Goal: Task Accomplishment & Management: Manage account settings

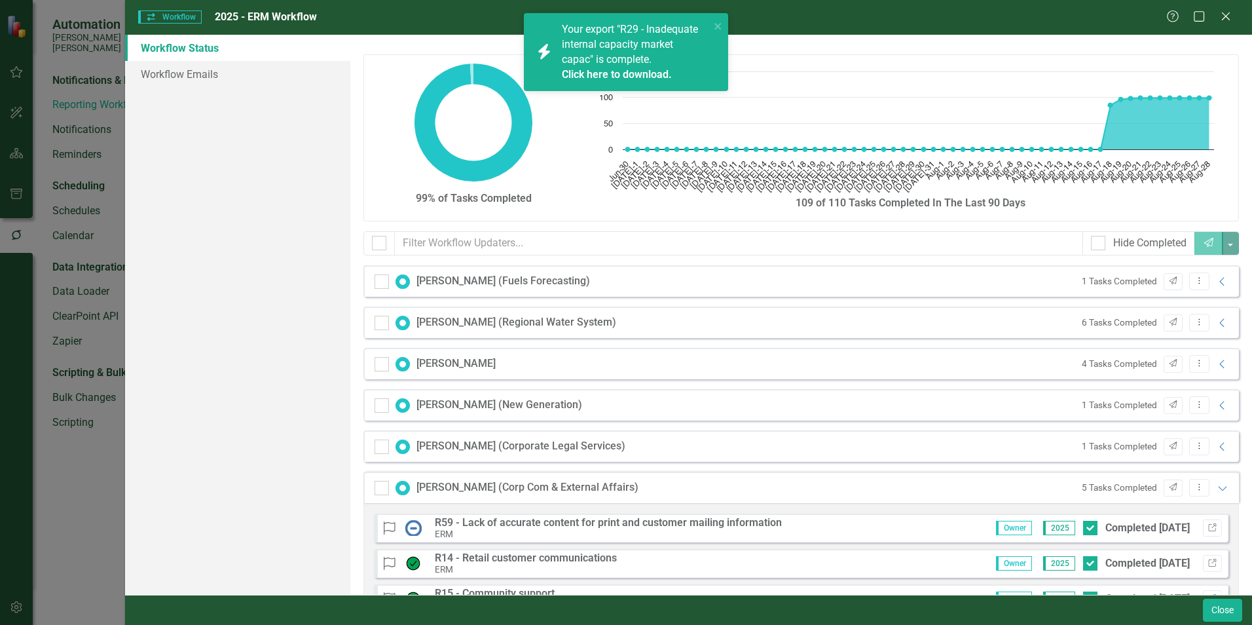
scroll to position [1496, 0]
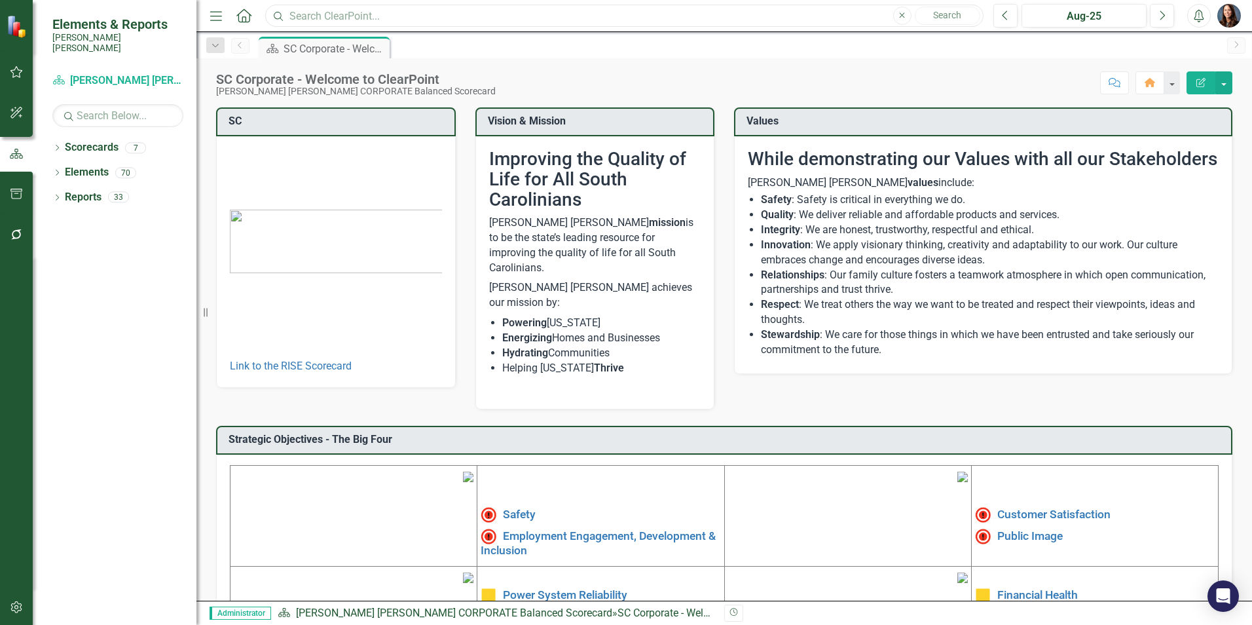
click at [361, 10] on input "text" at bounding box center [624, 16] width 718 height 23
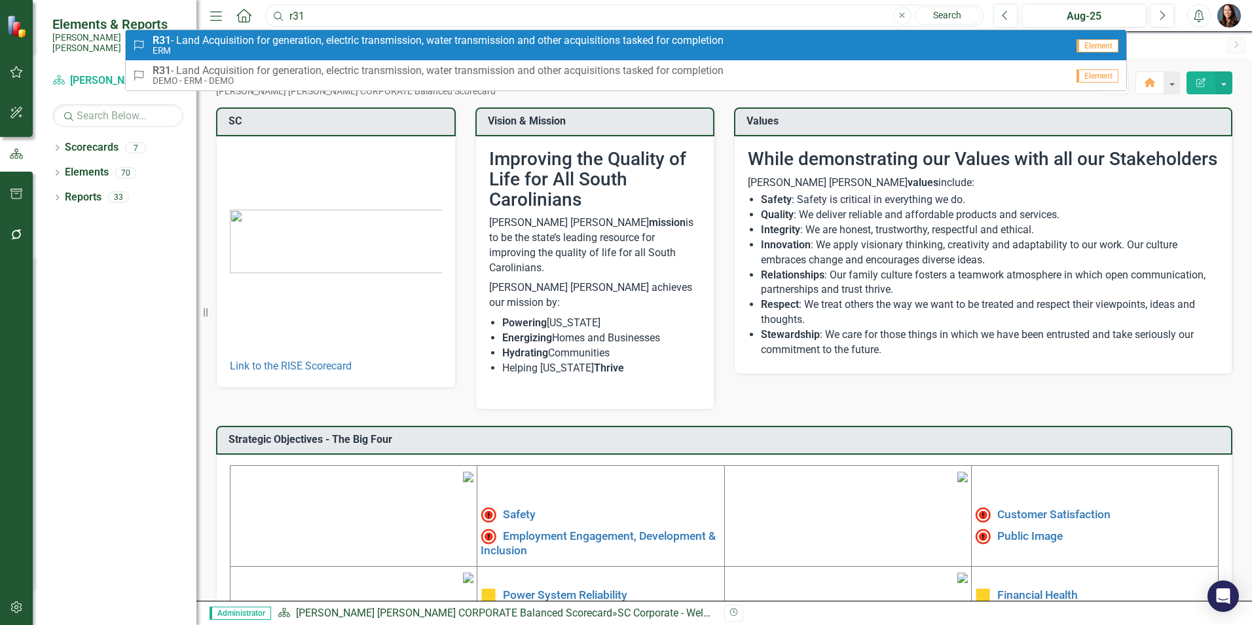
type input "r31"
click at [341, 40] on span "R31 - Land Acquisition for generation, electric transmission, water transmissio…" at bounding box center [438, 41] width 571 height 12
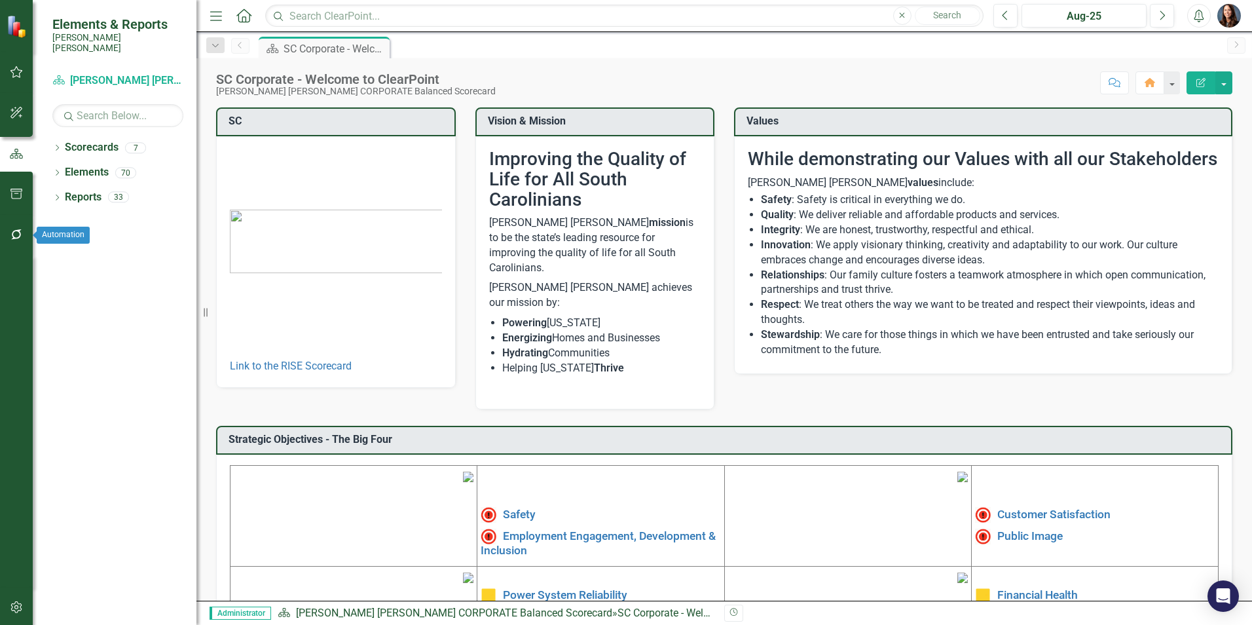
click at [14, 231] on icon "button" at bounding box center [17, 234] width 14 height 10
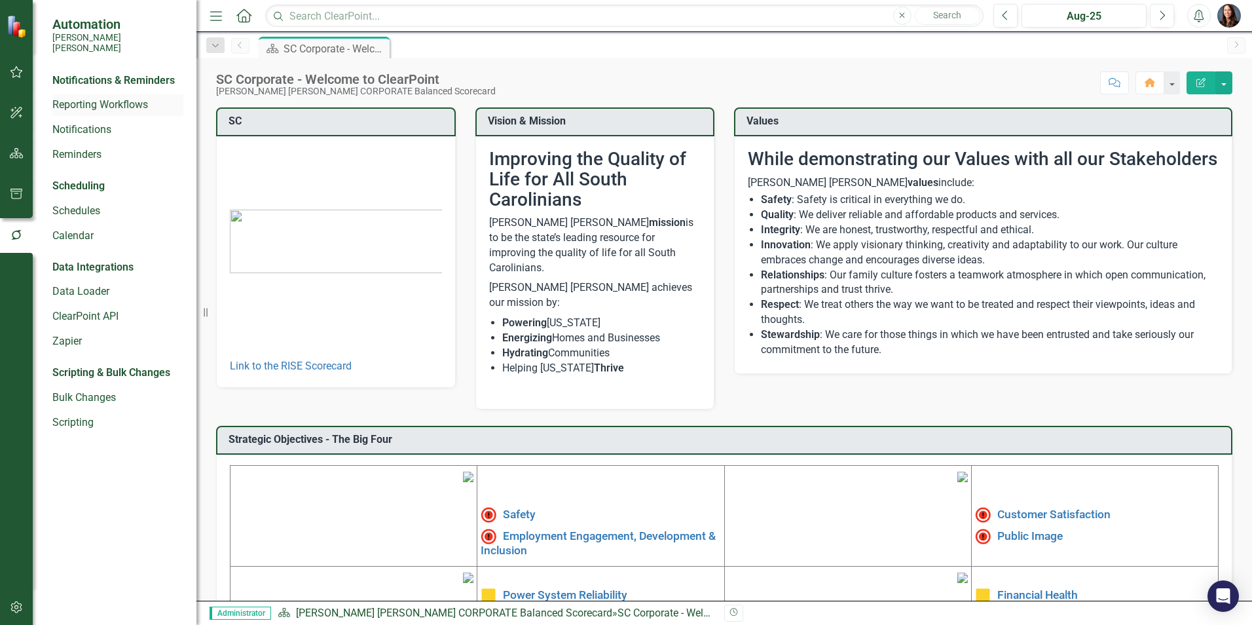
click at [77, 98] on link "Reporting Workflows" at bounding box center [117, 105] width 131 height 15
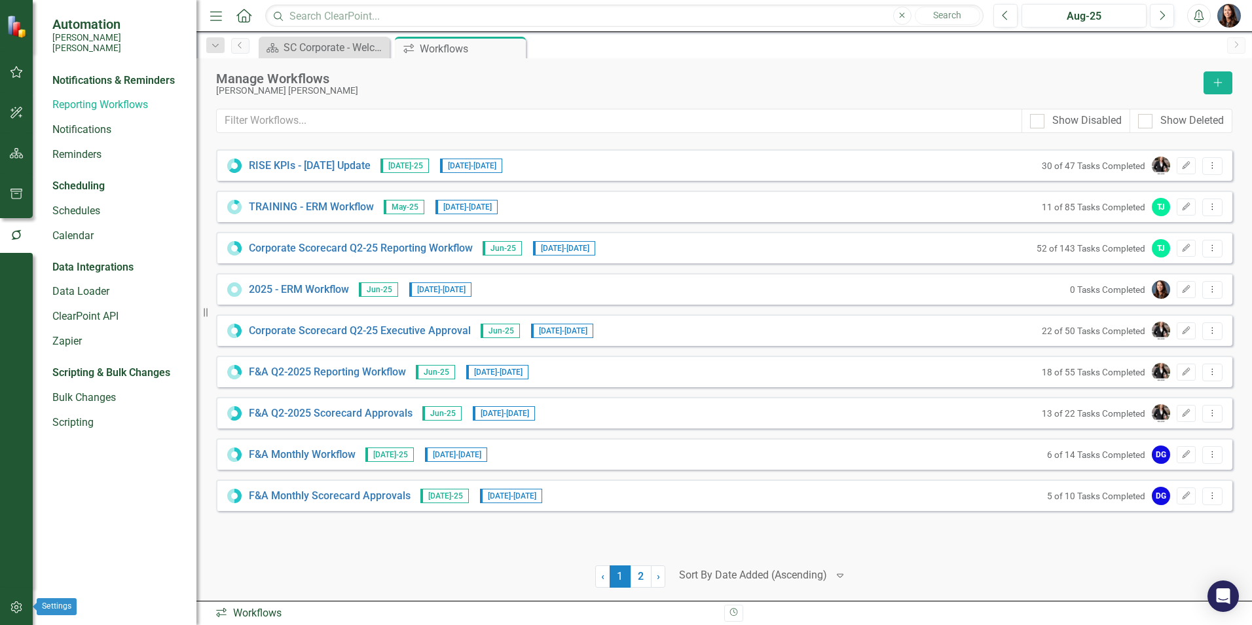
click at [16, 608] on icon "button" at bounding box center [17, 607] width 14 height 10
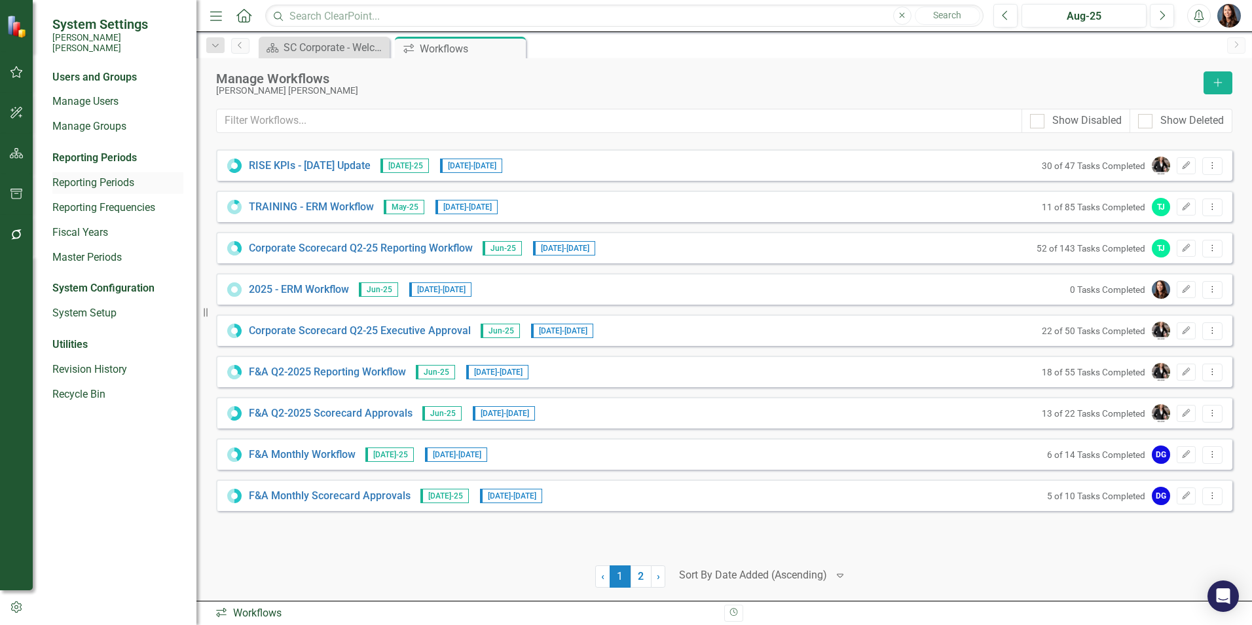
click at [90, 176] on link "Reporting Periods" at bounding box center [117, 183] width 131 height 15
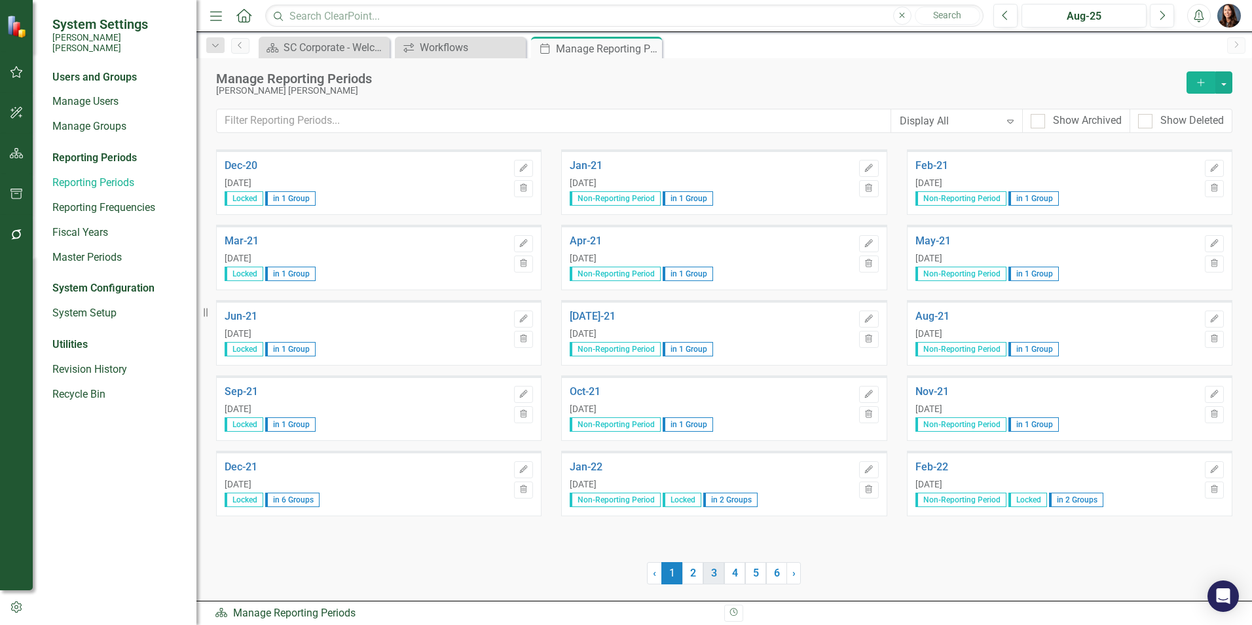
click at [709, 572] on link "3" at bounding box center [713, 573] width 21 height 22
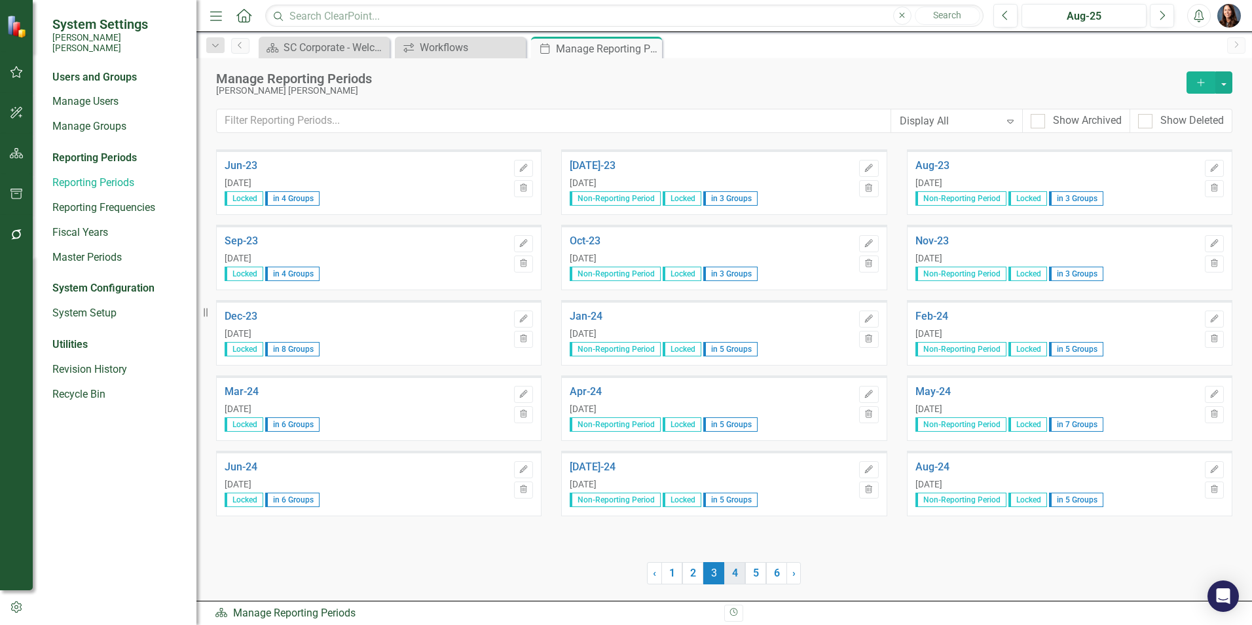
click at [733, 574] on link "4" at bounding box center [734, 573] width 21 height 22
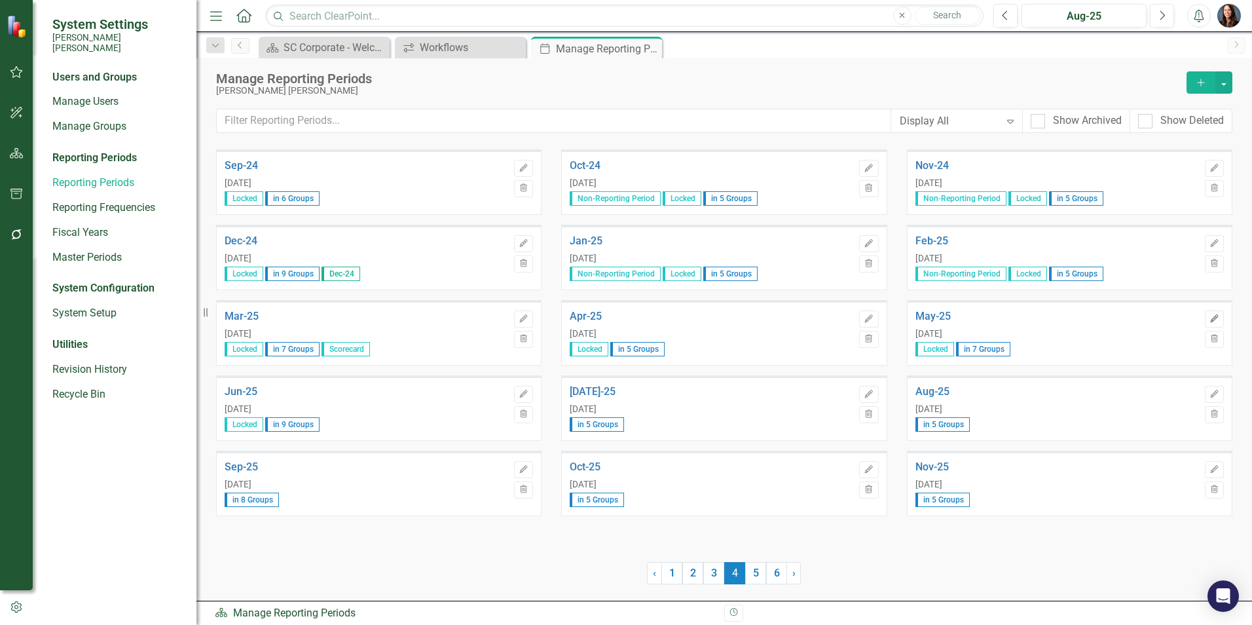
click at [1217, 315] on icon "Edit" at bounding box center [1215, 319] width 10 height 8
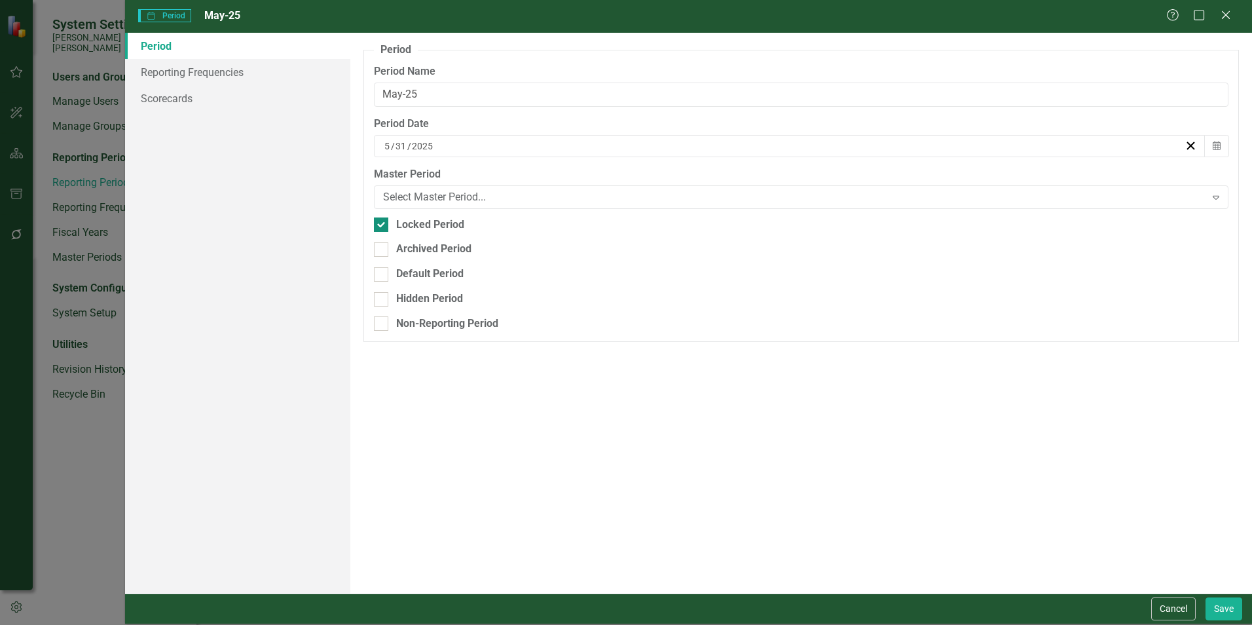
click at [377, 223] on input "Locked Period" at bounding box center [378, 221] width 9 height 9
checkbox input "false"
click at [1219, 608] on button "Save" at bounding box center [1224, 608] width 37 height 23
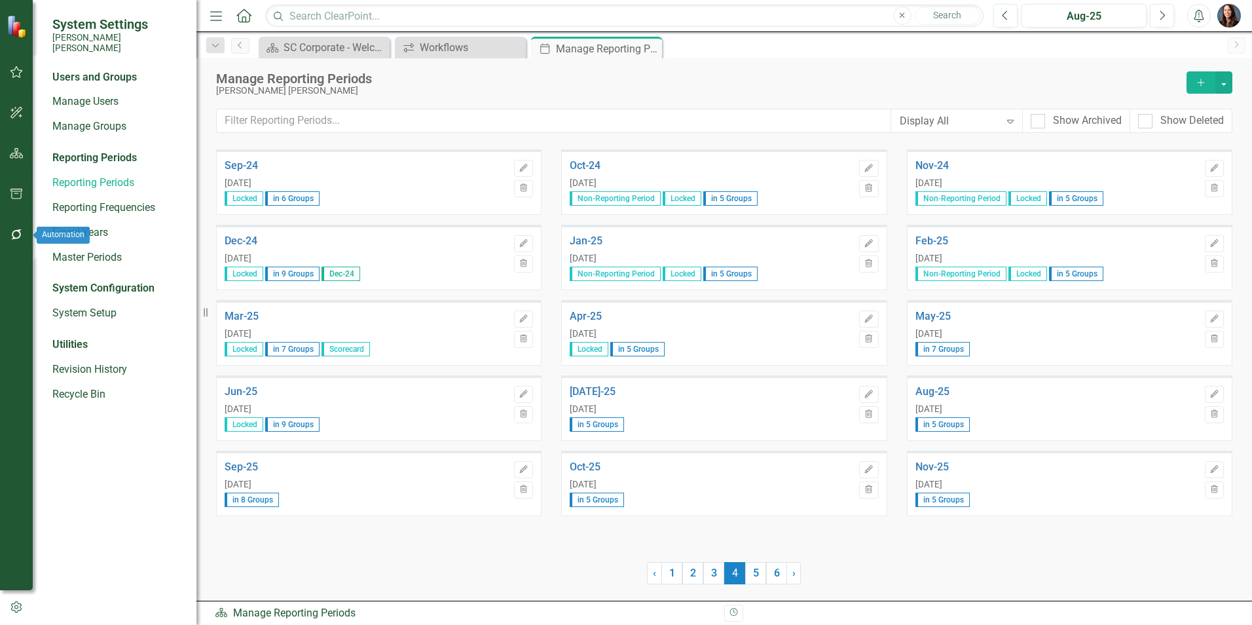
click at [14, 230] on icon "button" at bounding box center [17, 234] width 14 height 10
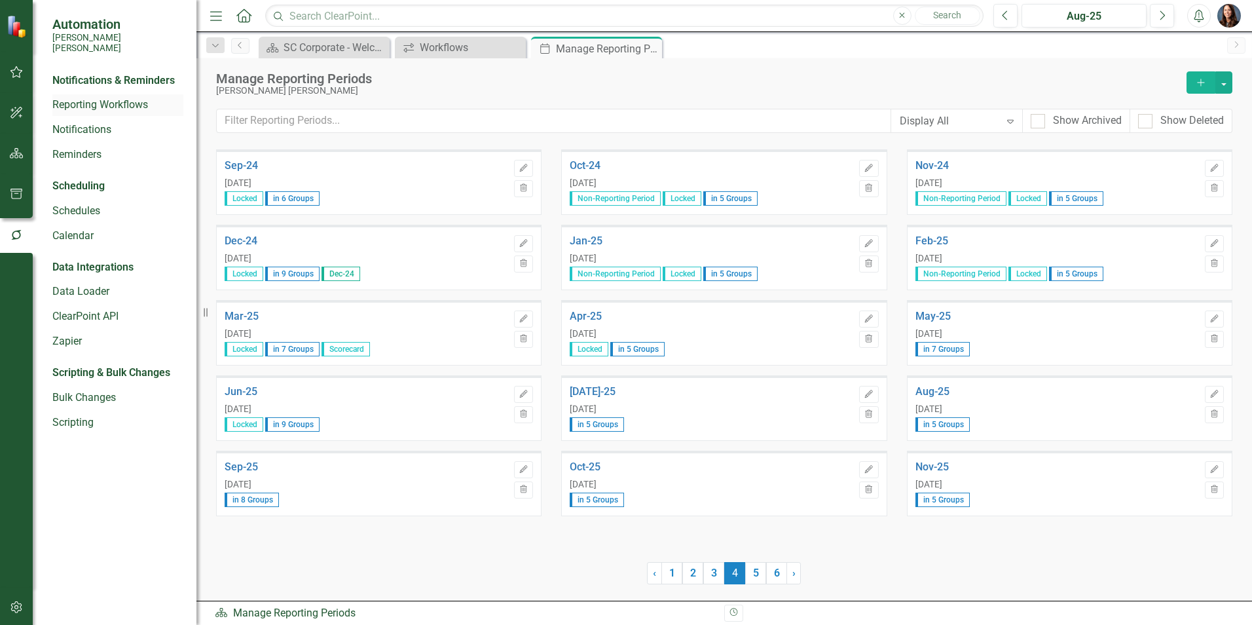
click at [96, 98] on link "Reporting Workflows" at bounding box center [117, 105] width 131 height 15
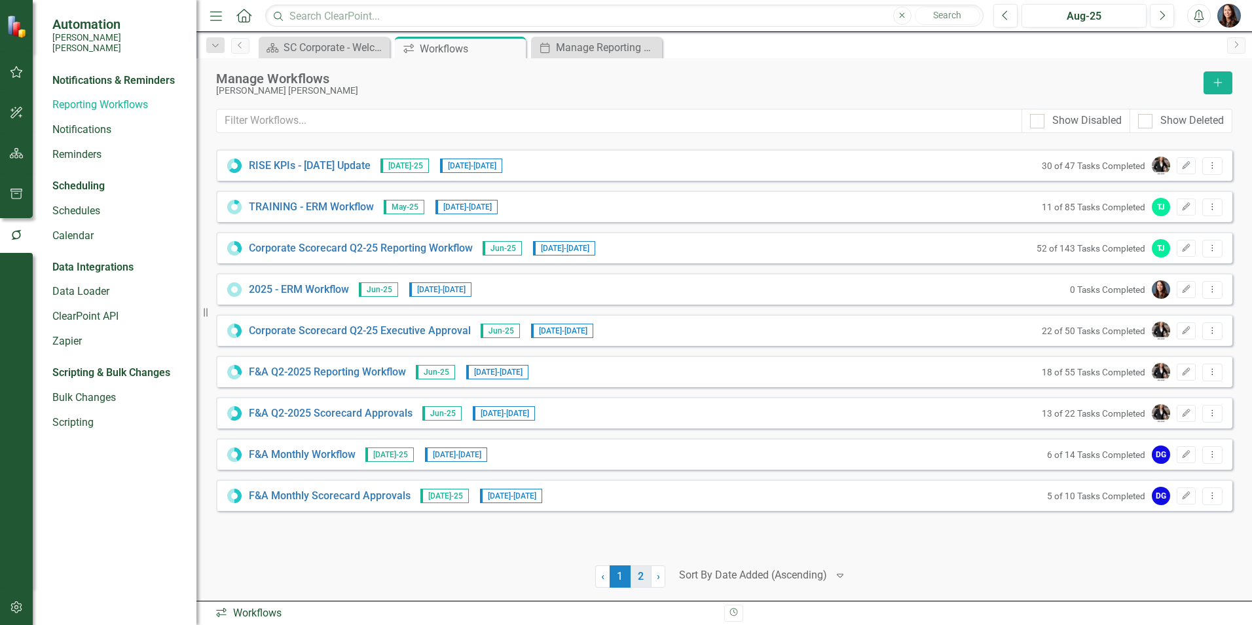
click at [639, 572] on link "2" at bounding box center [641, 576] width 21 height 22
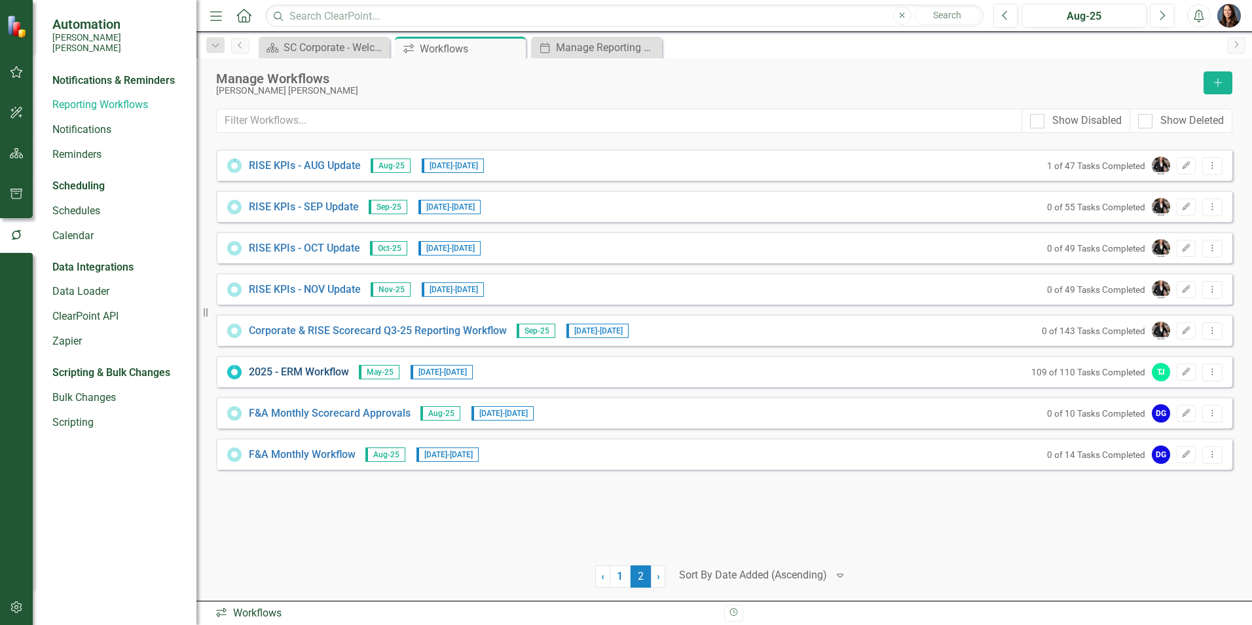
click at [284, 375] on link "2025 - ERM Workflow" at bounding box center [299, 372] width 100 height 15
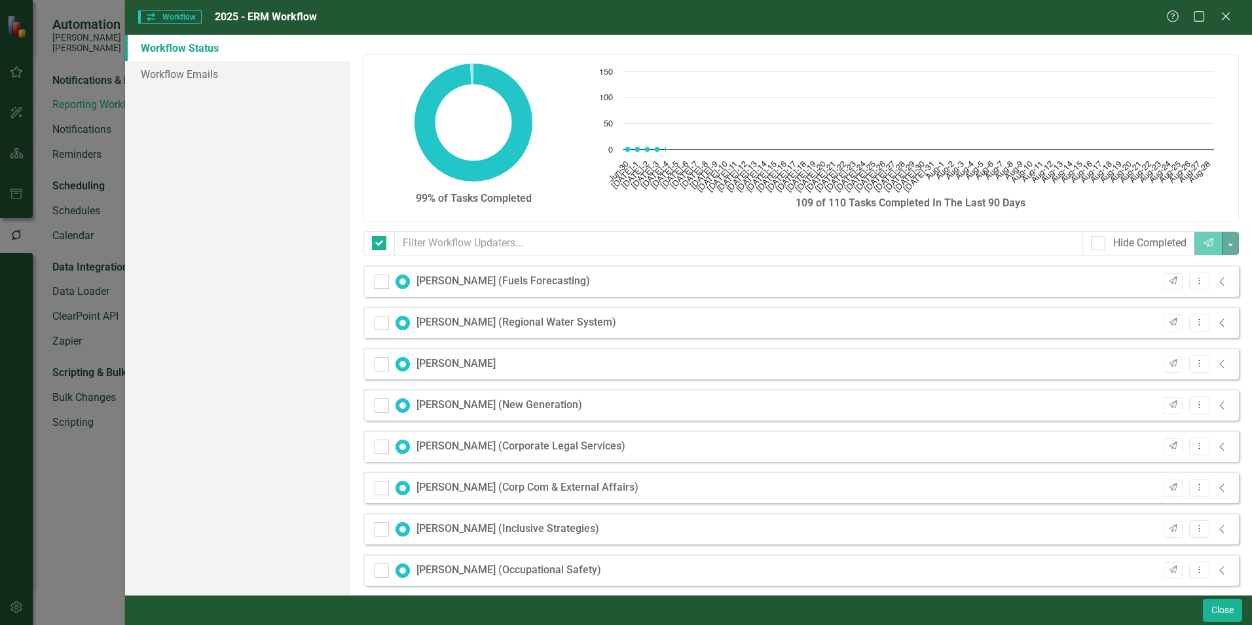
checkbox input "false"
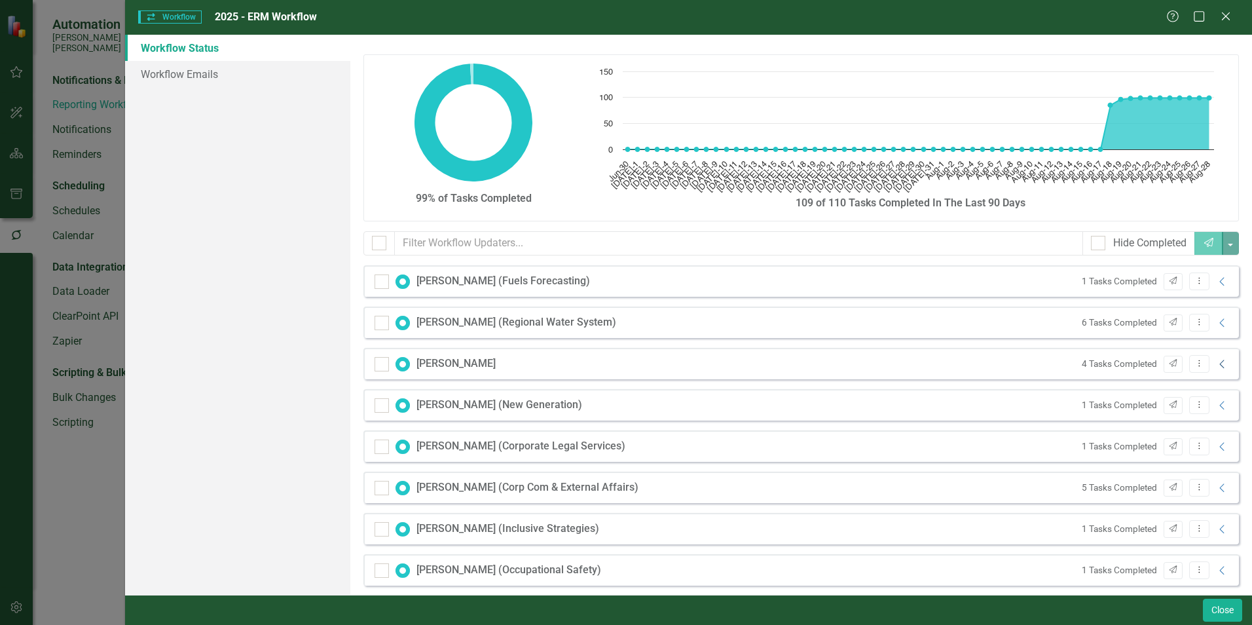
click at [1216, 363] on icon "Collapse" at bounding box center [1222, 364] width 13 height 10
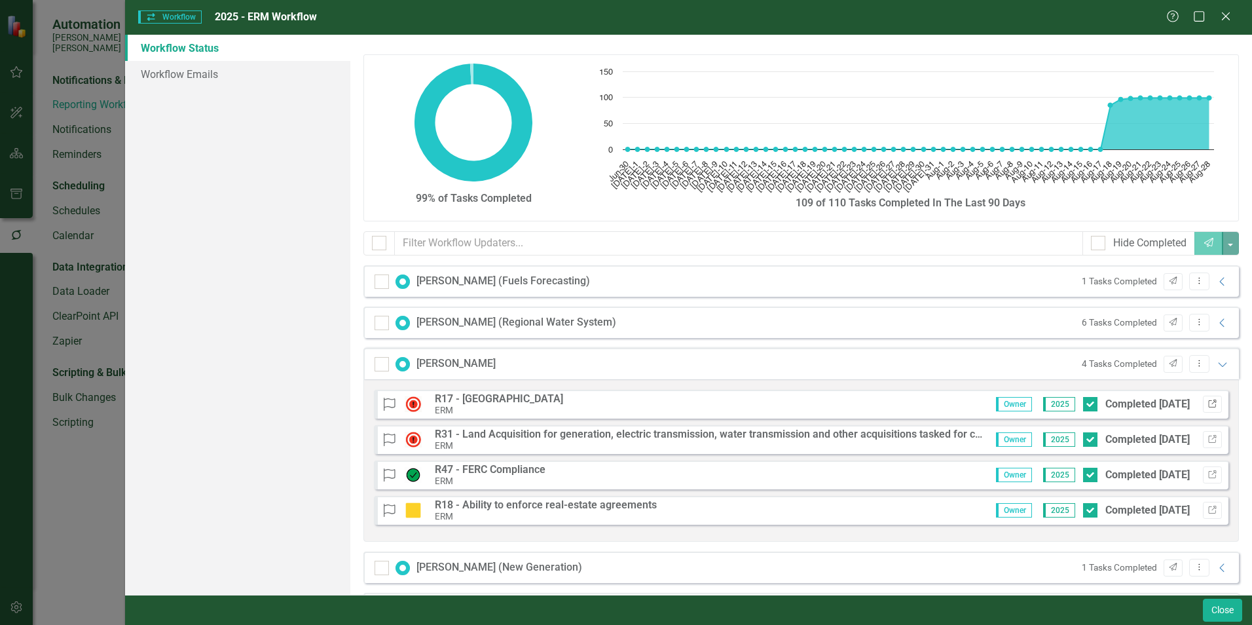
click at [1208, 405] on icon "Link" at bounding box center [1213, 404] width 10 height 8
click at [1208, 441] on icon "Link" at bounding box center [1213, 439] width 10 height 8
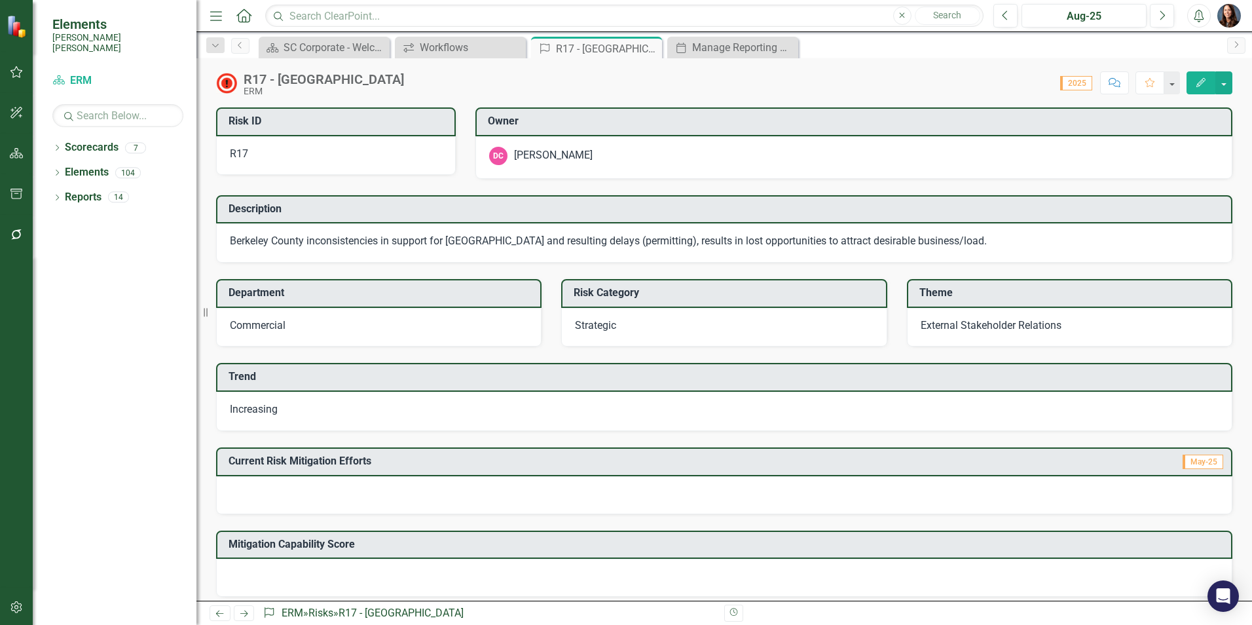
click at [1121, 78] on button "Comment" at bounding box center [1114, 82] width 29 height 23
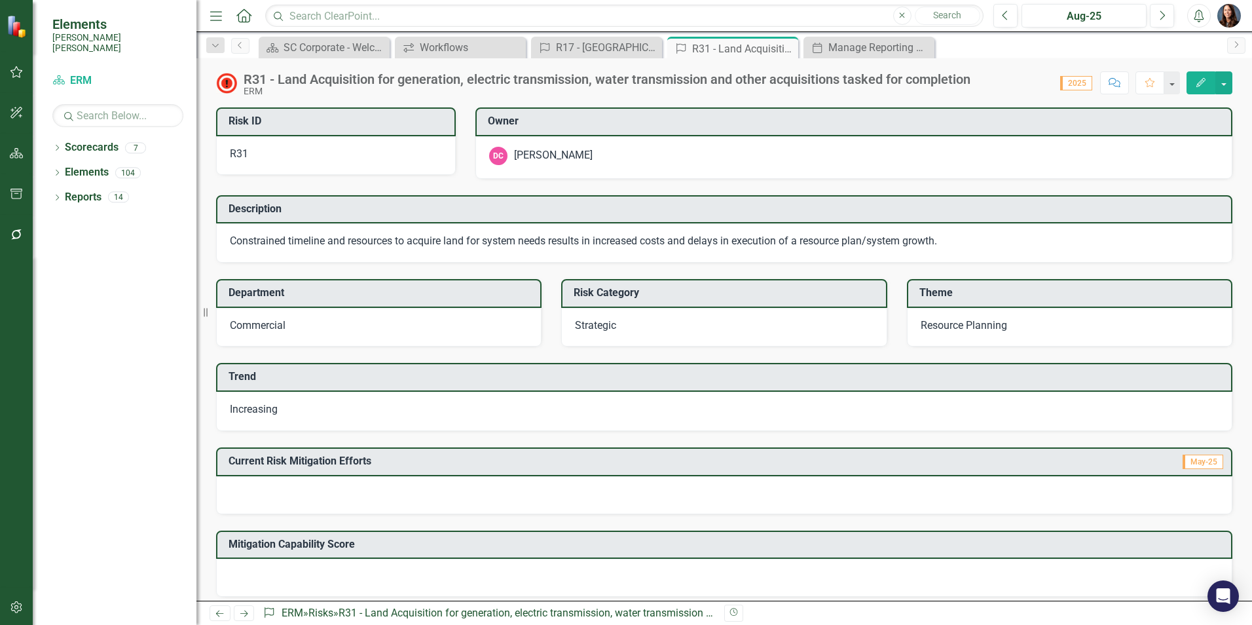
click at [1112, 82] on icon "Comment" at bounding box center [1115, 82] width 12 height 9
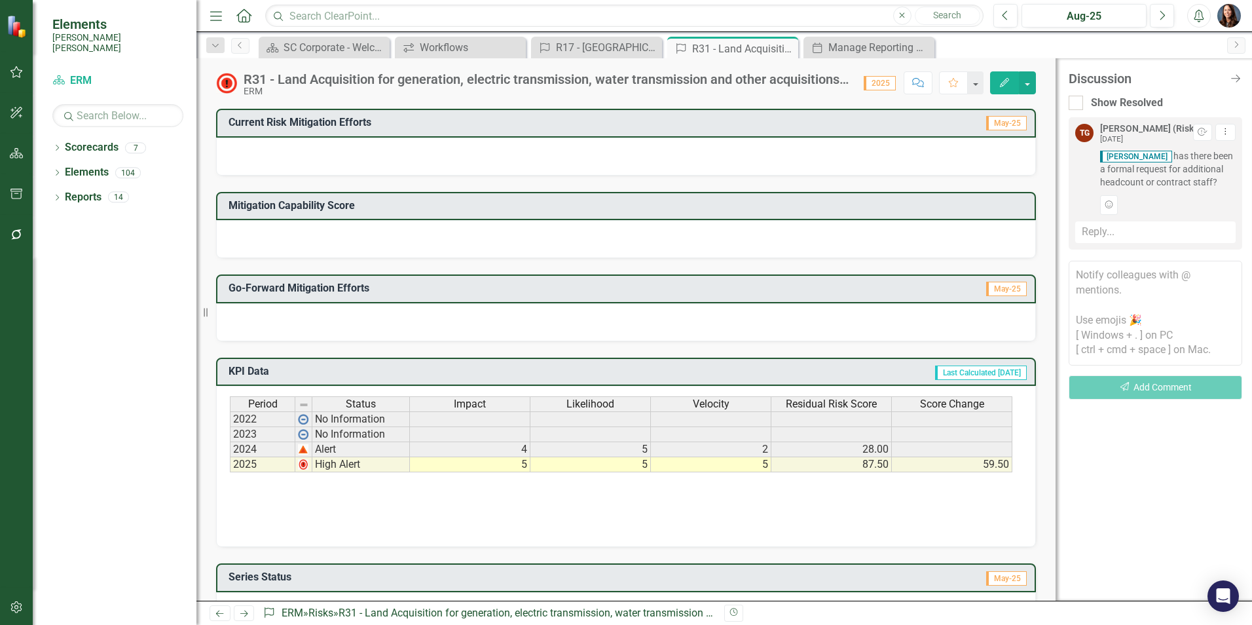
scroll to position [268, 0]
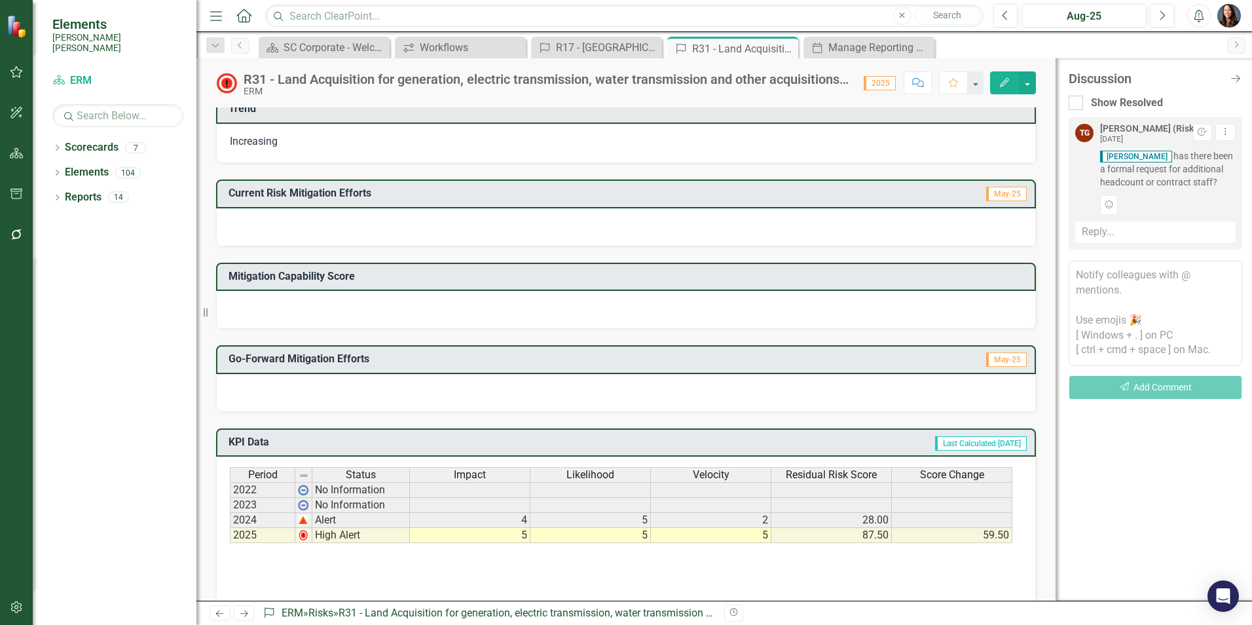
click at [310, 309] on div at bounding box center [626, 310] width 820 height 38
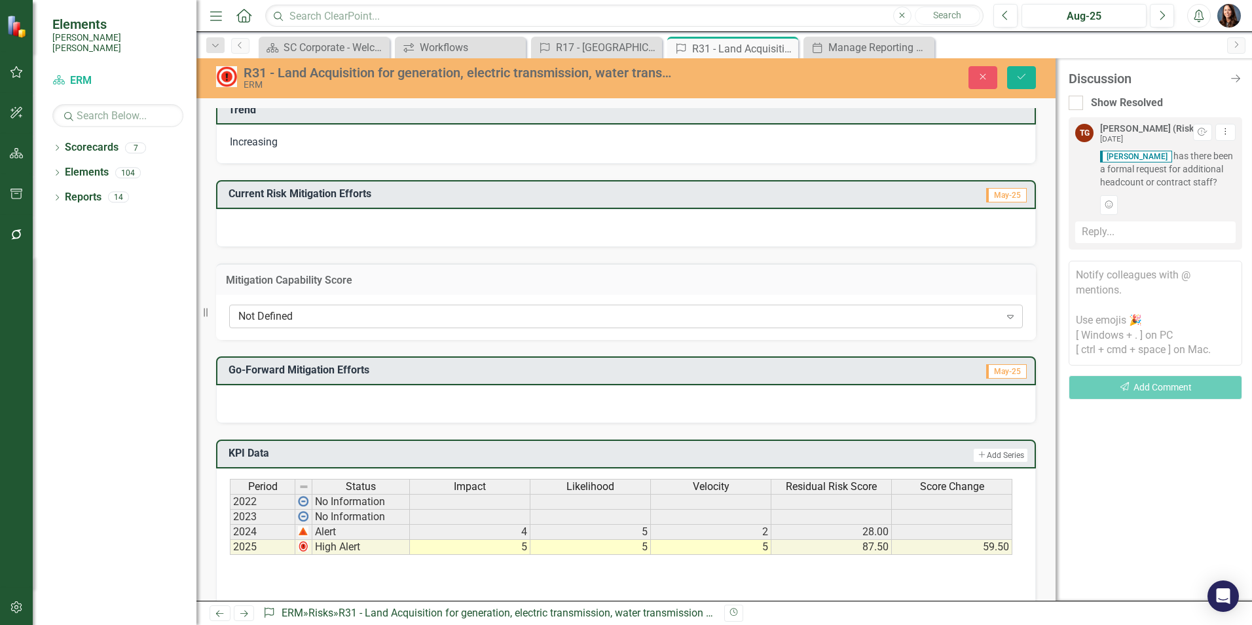
click at [320, 320] on div "Not Defined" at bounding box center [619, 316] width 762 height 15
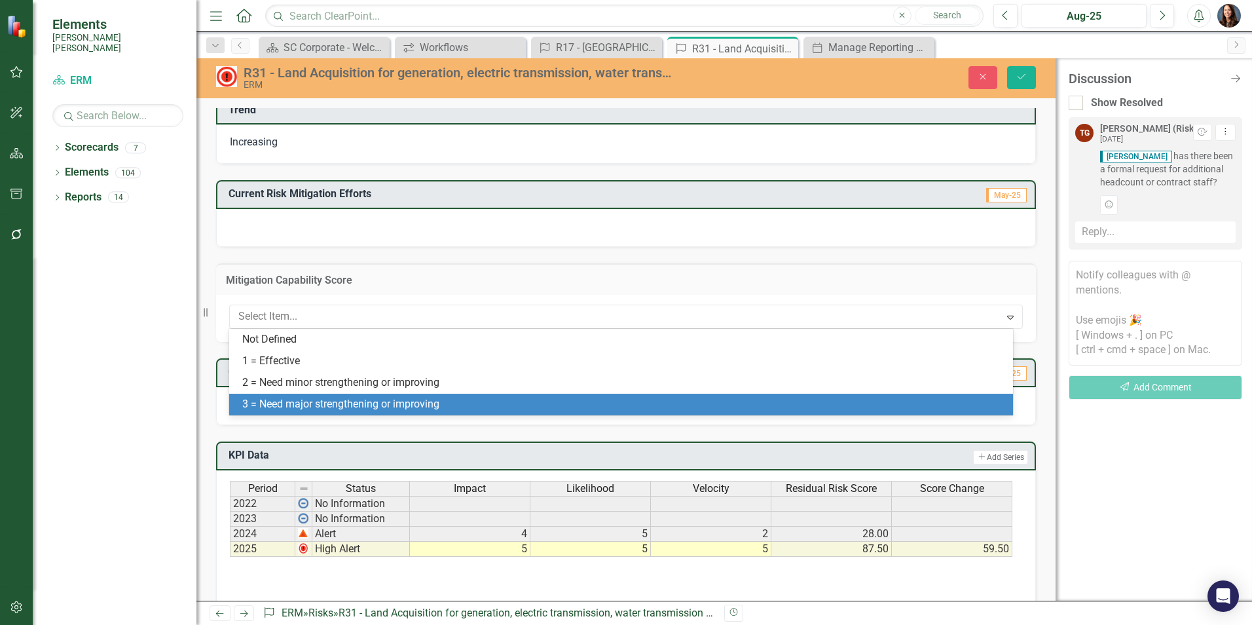
click at [356, 401] on div "3 = Need major strengthening or improving" at bounding box center [623, 404] width 763 height 15
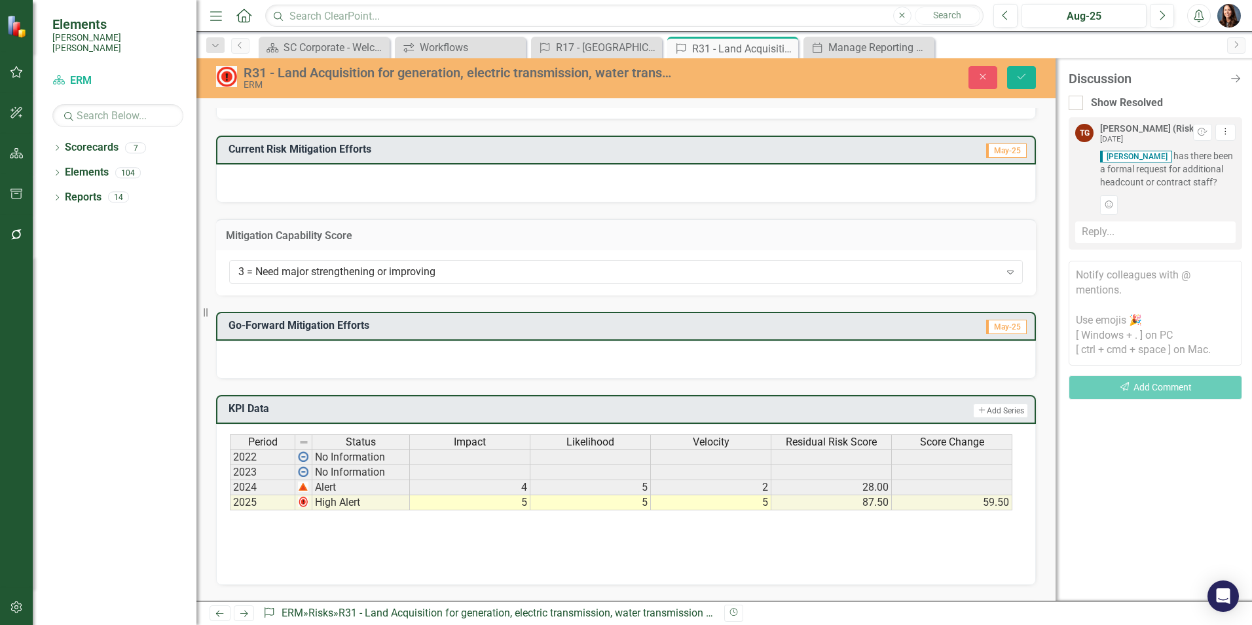
scroll to position [344, 0]
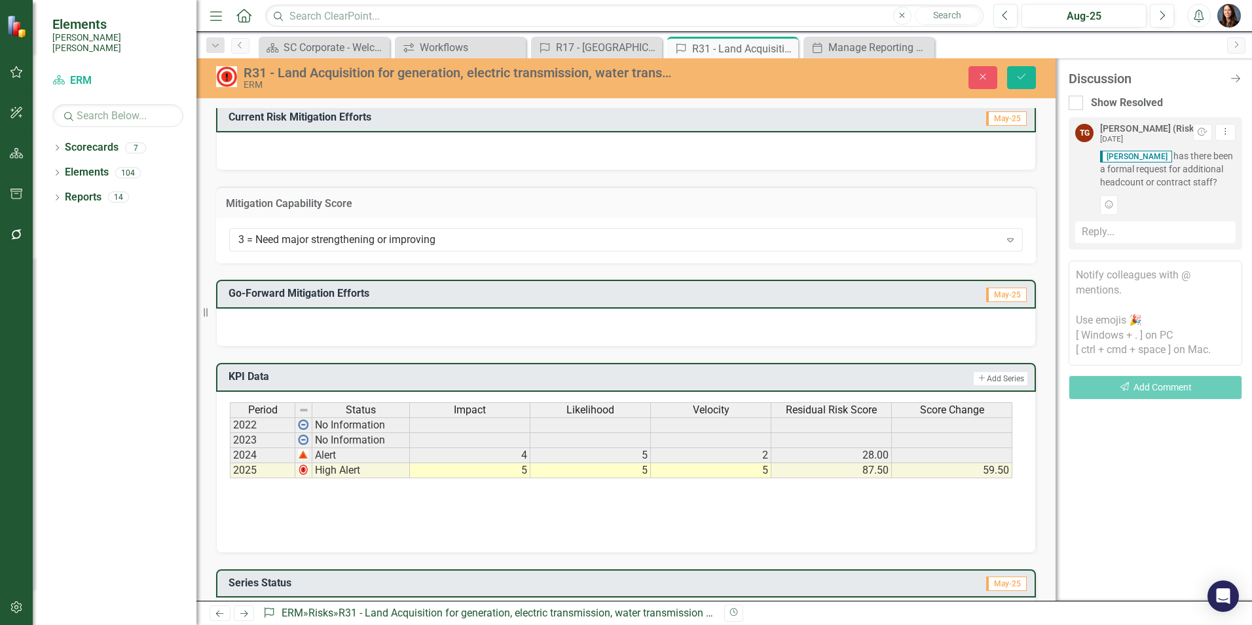
click at [753, 470] on td "5" at bounding box center [711, 470] width 120 height 15
type textarea "5"
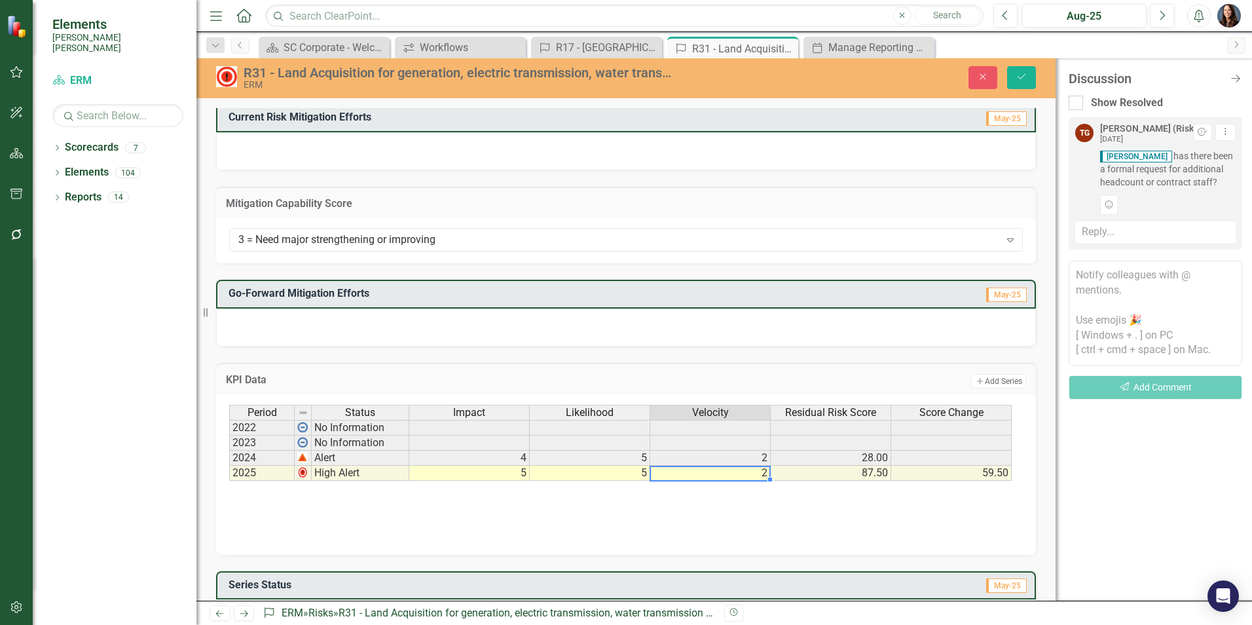
type textarea "2"
click at [798, 519] on div "Period Status Impact Likelihood Velocity Residual Risk Score Score Change 2022 …" at bounding box center [626, 470] width 794 height 131
click at [958, 471] on td "59.50" at bounding box center [951, 473] width 120 height 15
click at [1020, 80] on icon "Save" at bounding box center [1022, 76] width 12 height 9
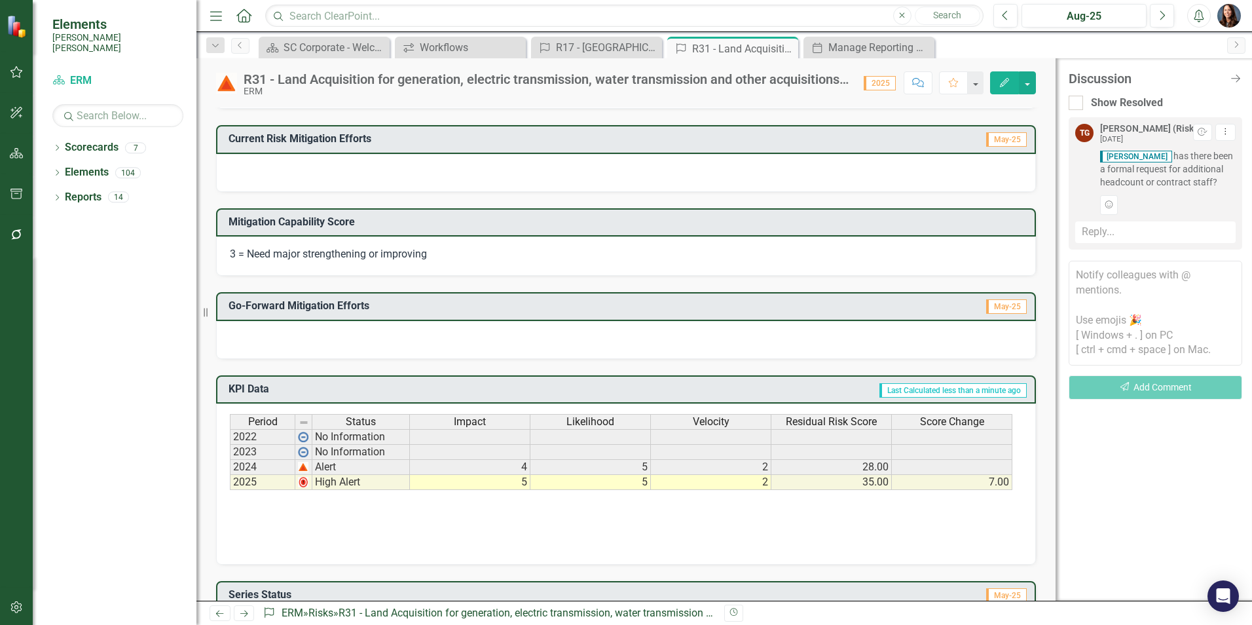
scroll to position [327, 0]
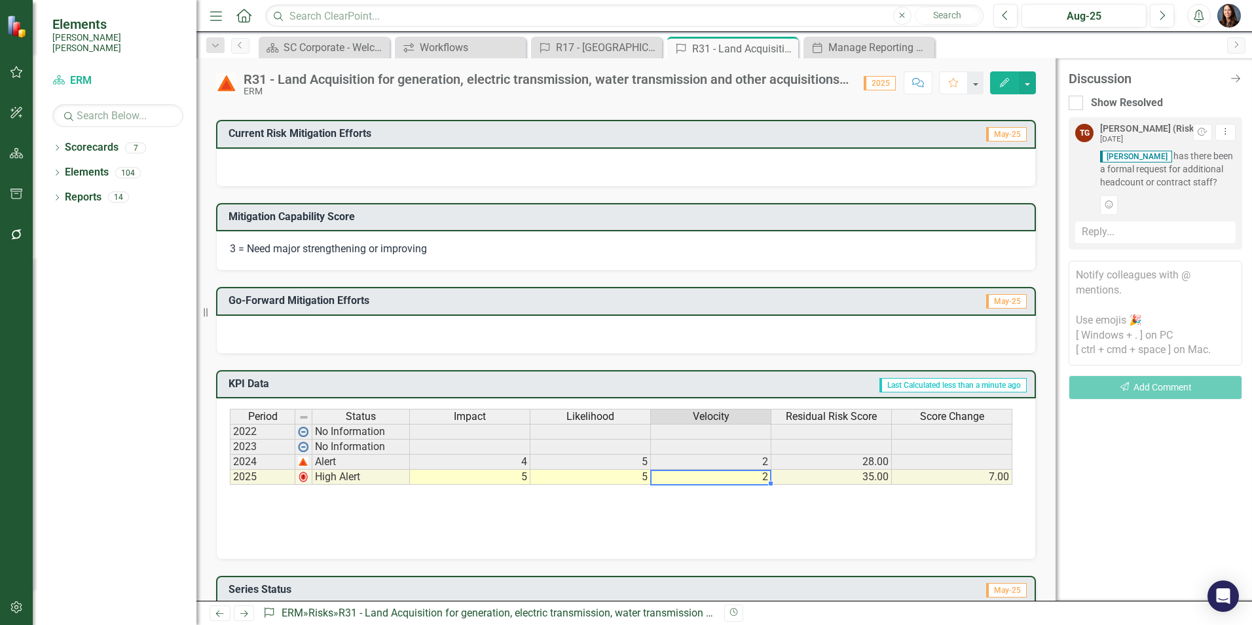
click at [747, 479] on td "2" at bounding box center [711, 477] width 120 height 15
type textarea "2"
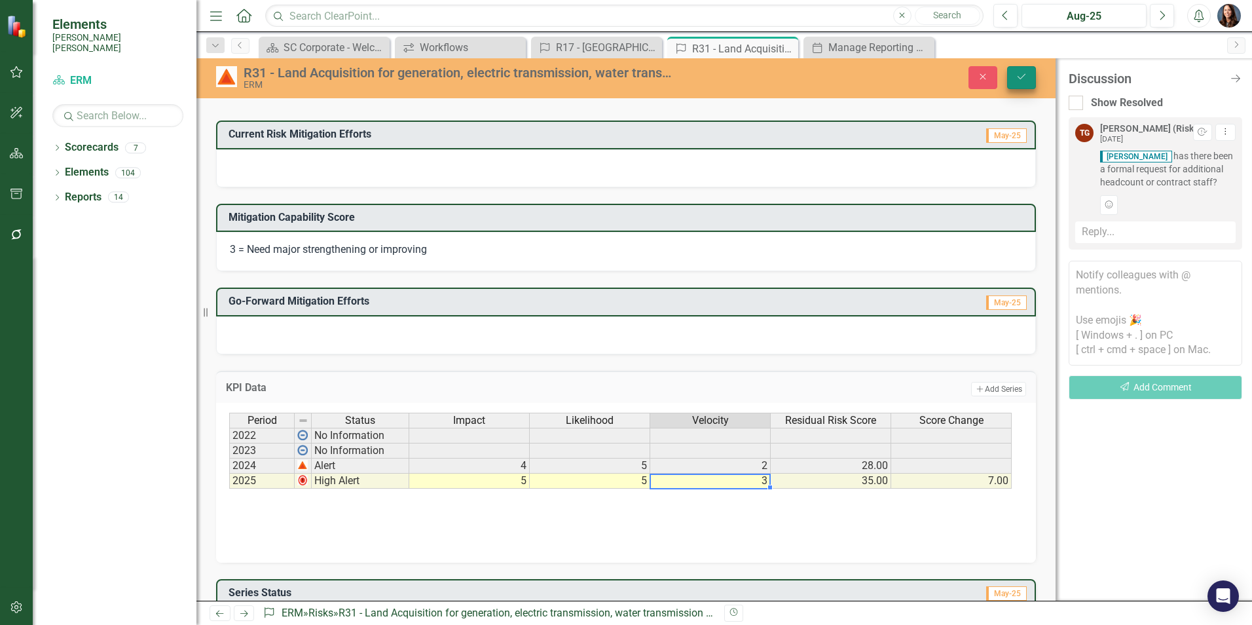
type textarea "3"
drag, startPoint x: 1020, startPoint y: 79, endPoint x: 1025, endPoint y: 103, distance: 24.7
click at [1020, 78] on icon "Save" at bounding box center [1022, 76] width 12 height 9
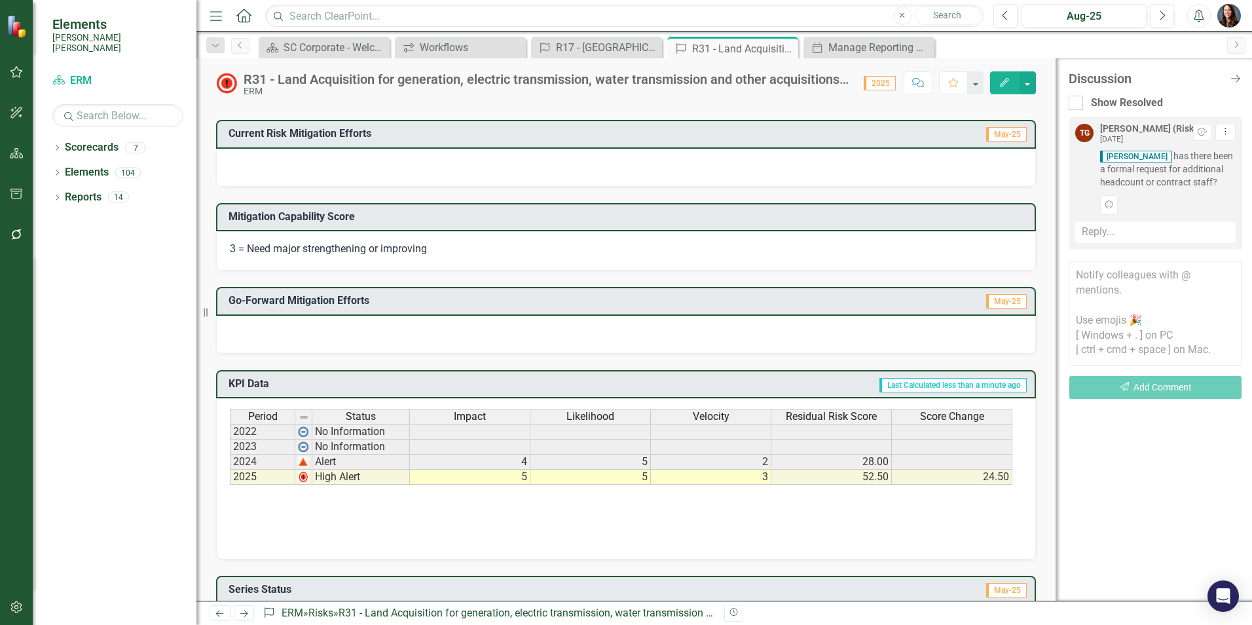
scroll to position [393, 0]
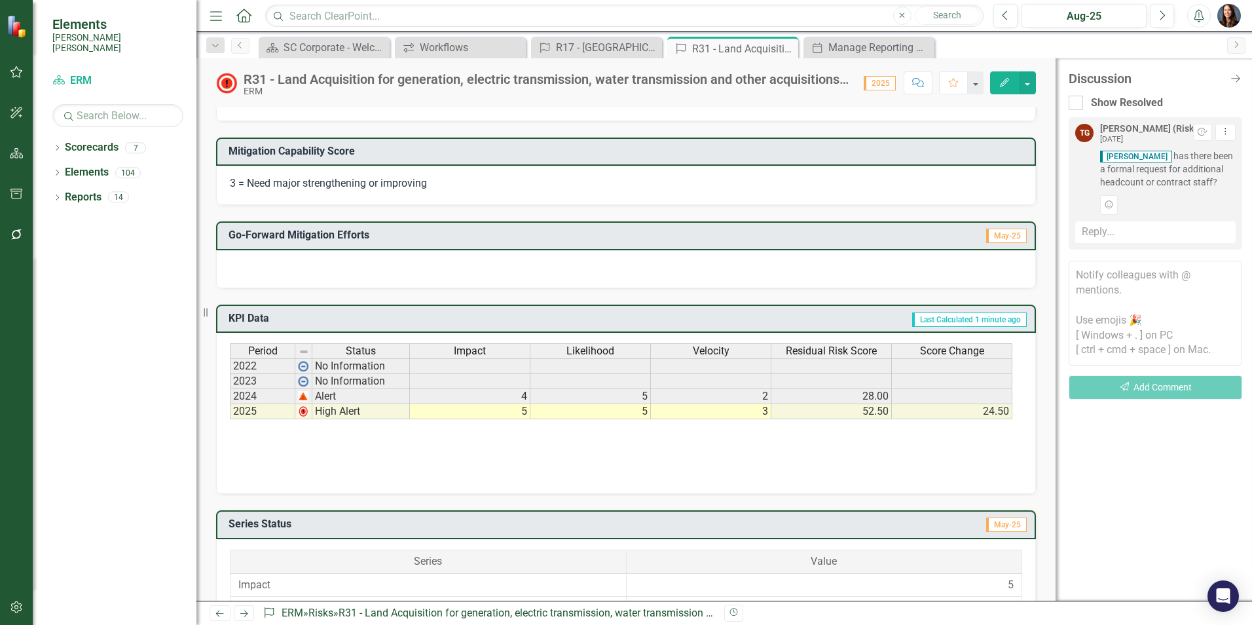
click at [762, 413] on td "3" at bounding box center [711, 411] width 120 height 15
type textarea "3"
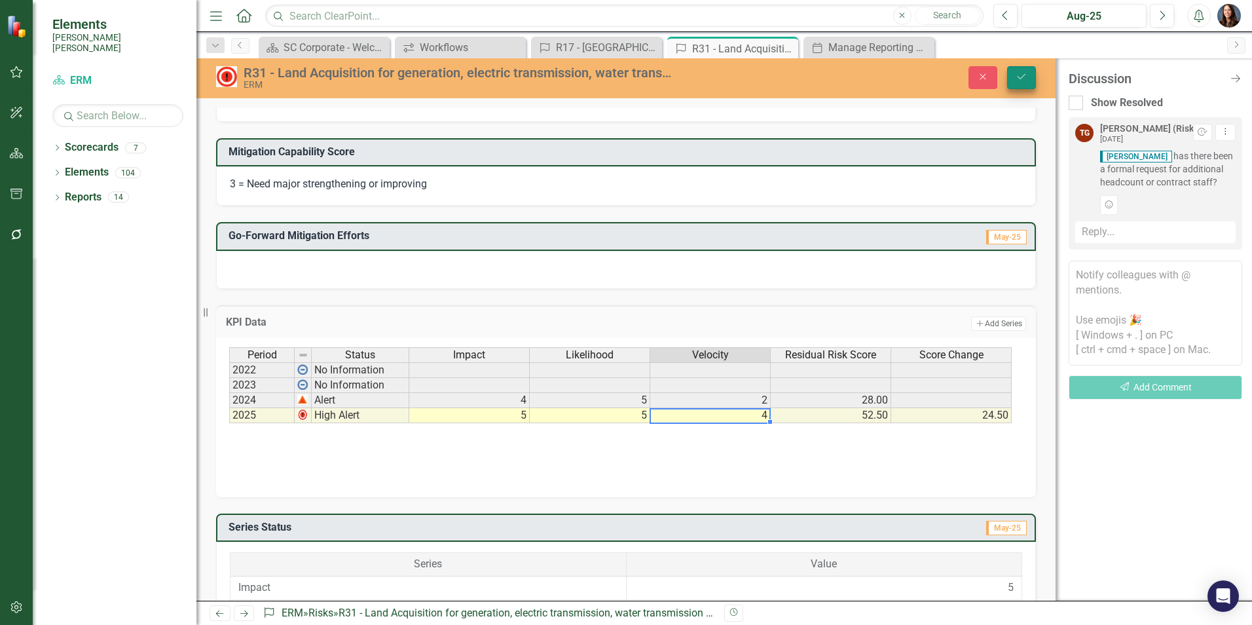
type textarea "4"
drag, startPoint x: 1022, startPoint y: 84, endPoint x: 1022, endPoint y: 90, distance: 6.6
click at [1022, 83] on button "Save" at bounding box center [1021, 77] width 29 height 23
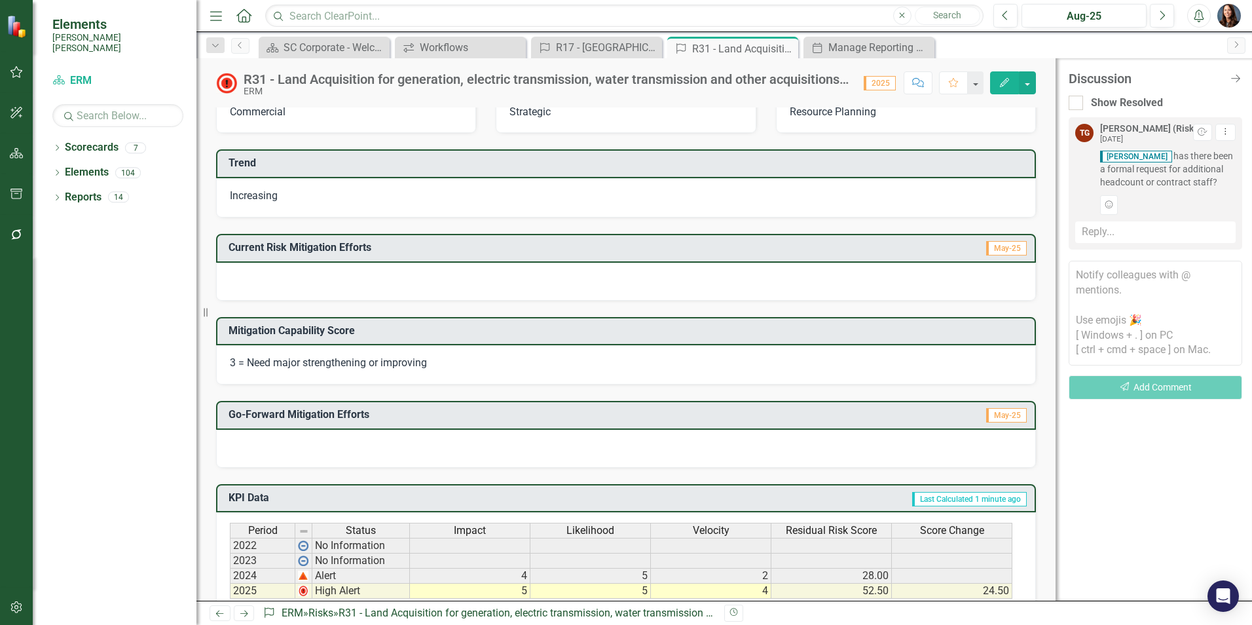
scroll to position [327, 0]
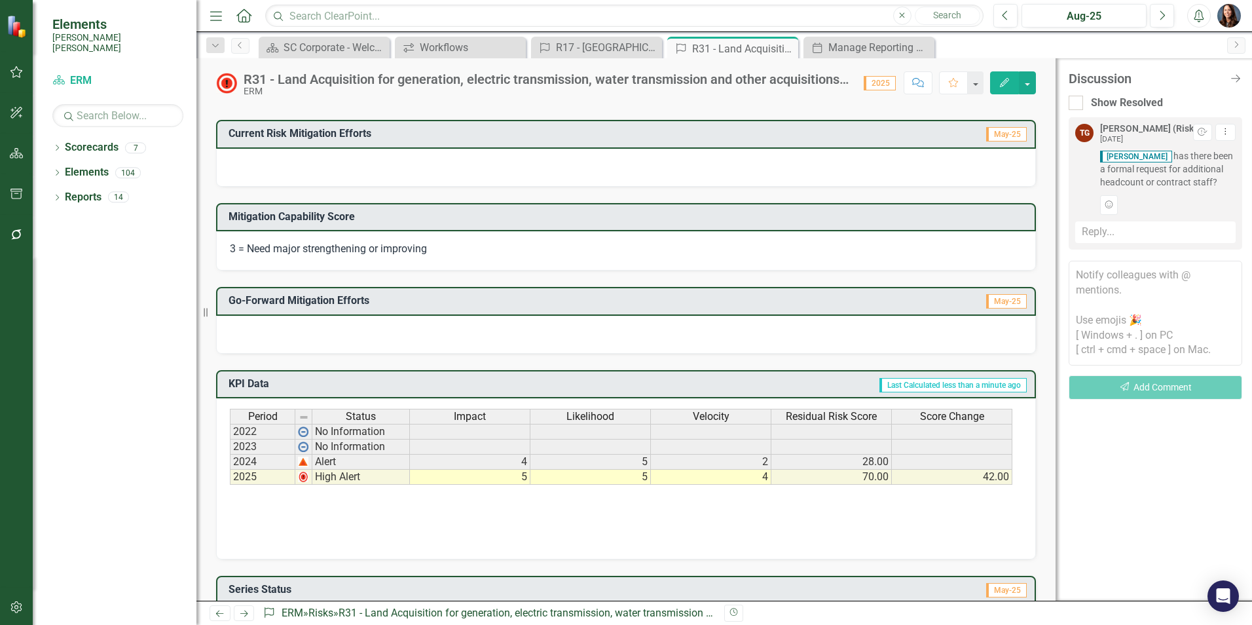
click at [781, 519] on div "Period Status Impact Likelihood Velocity Residual Risk Score Score Change 2022 …" at bounding box center [626, 474] width 792 height 131
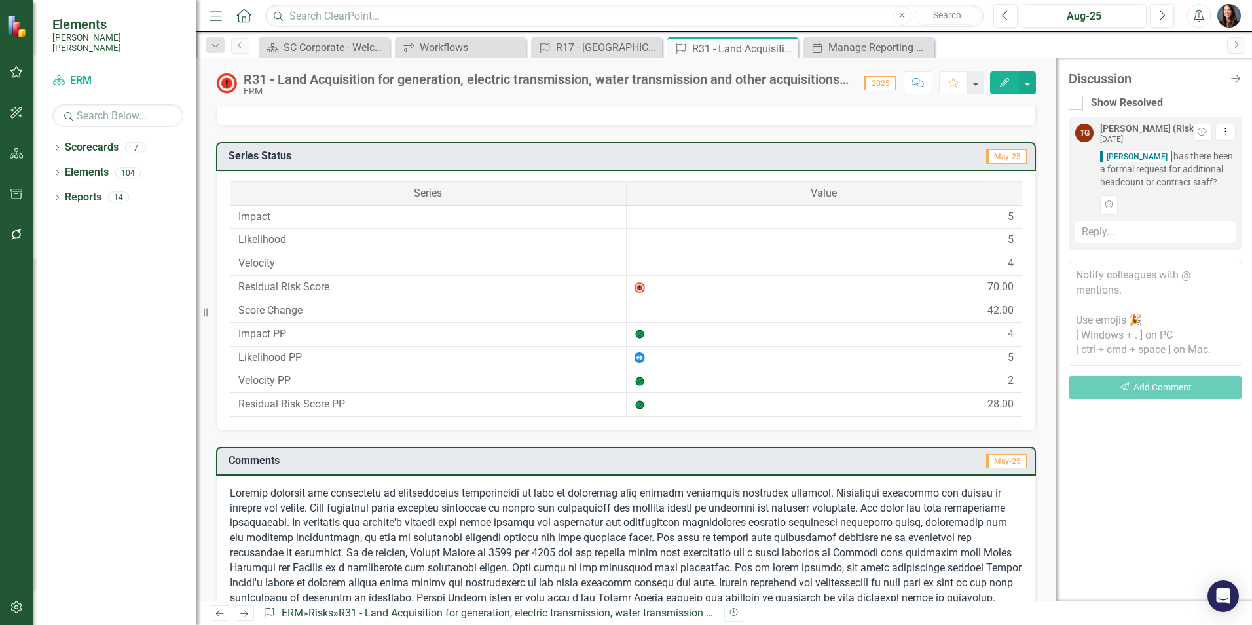
scroll to position [793, 0]
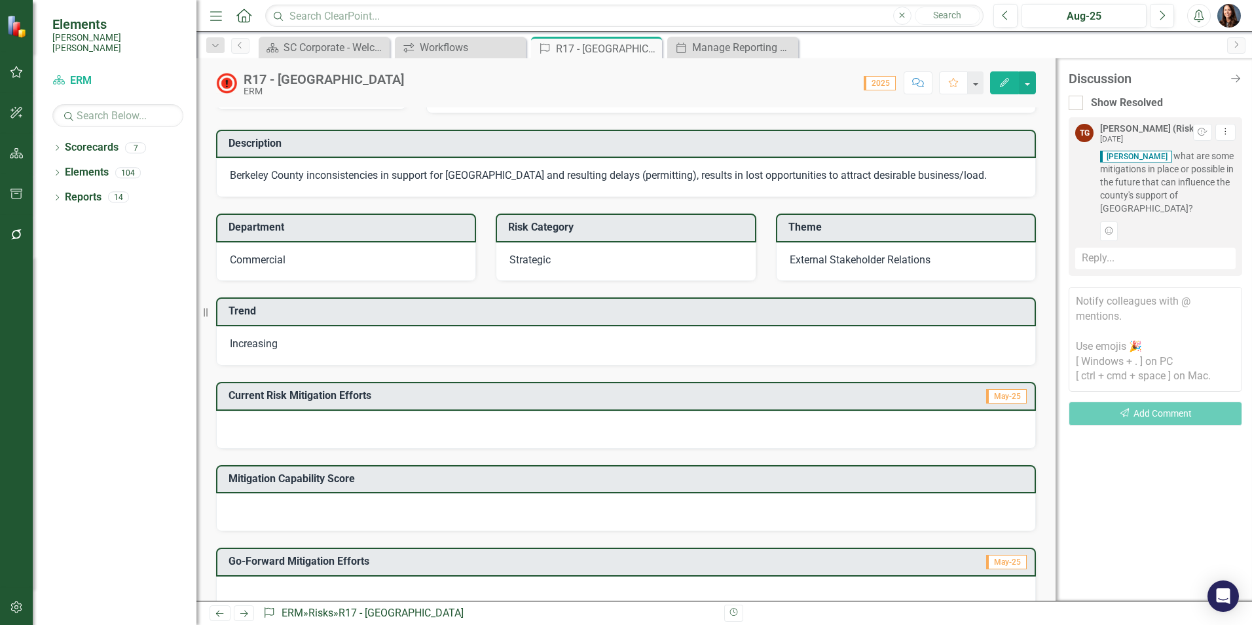
scroll to position [131, 0]
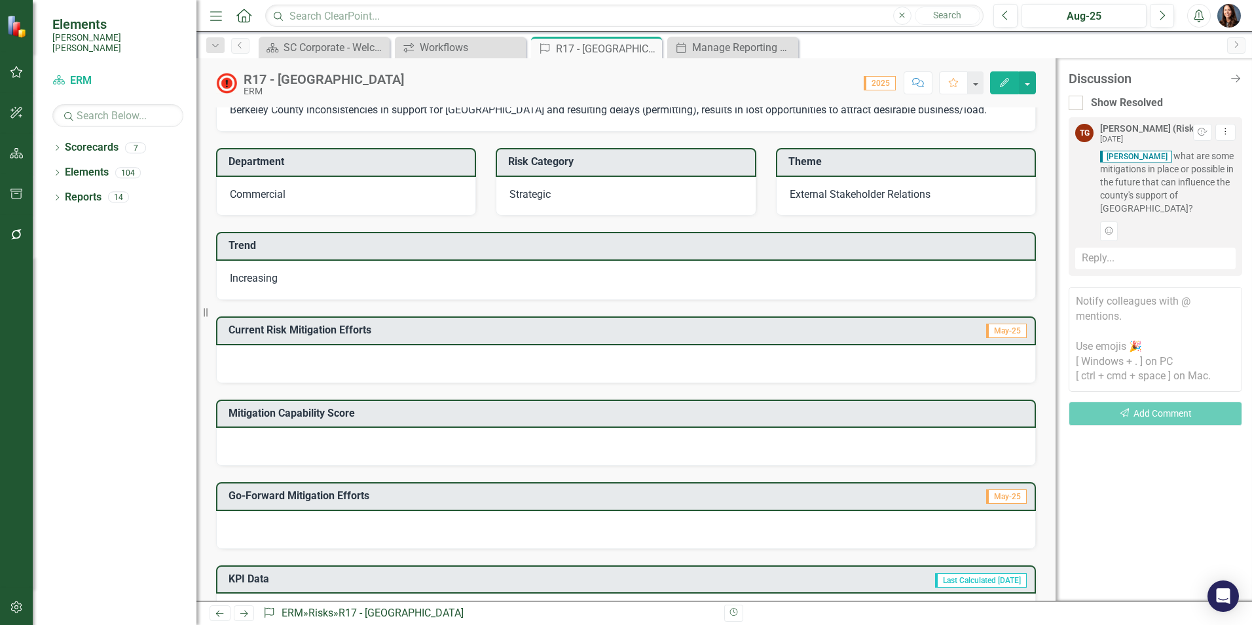
click at [276, 368] on div at bounding box center [626, 364] width 820 height 38
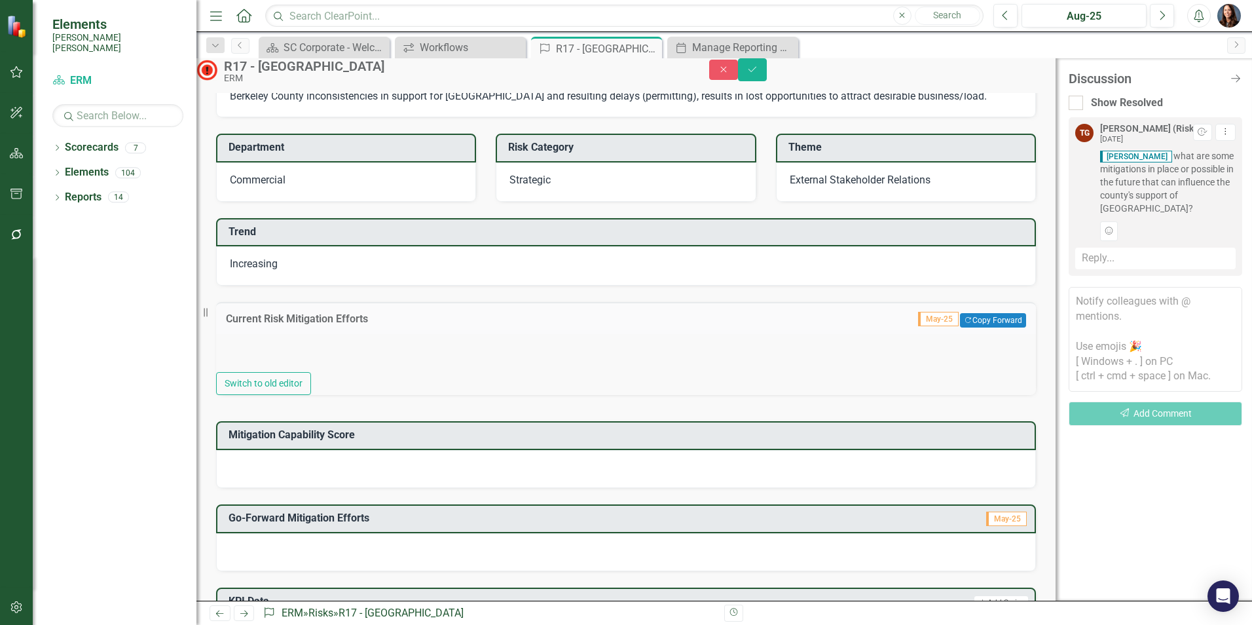
click at [308, 334] on div "Current Risk Mitigation Efforts May-25 Copy Forward Copy Forward" at bounding box center [626, 318] width 820 height 32
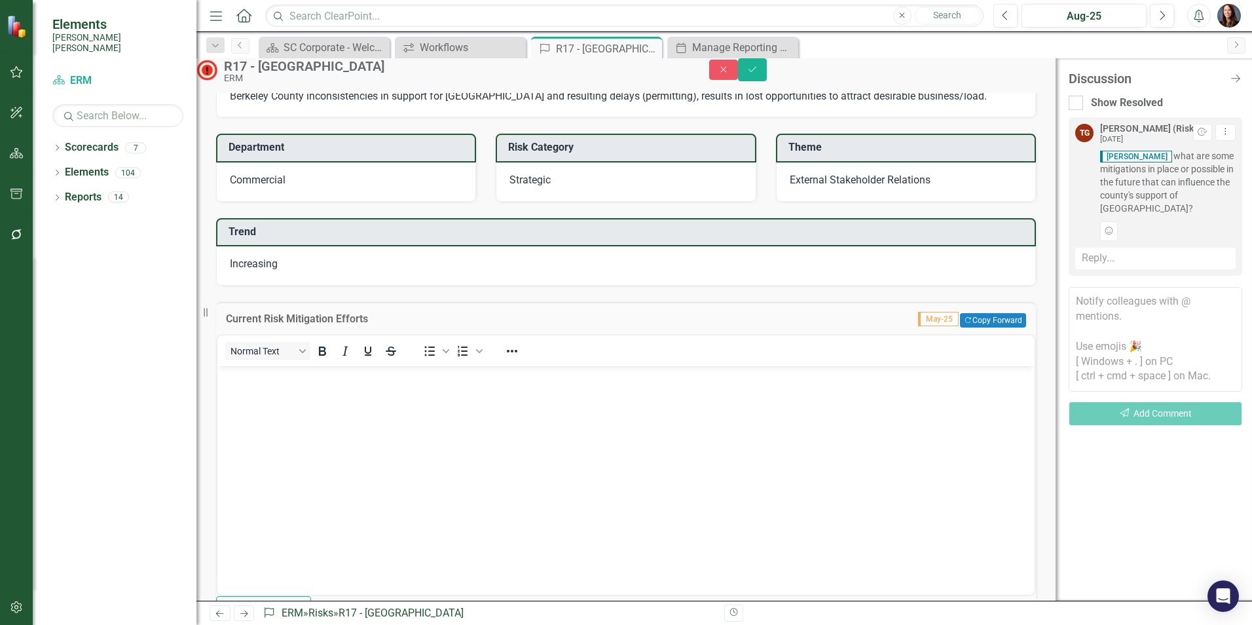
scroll to position [0, 0]
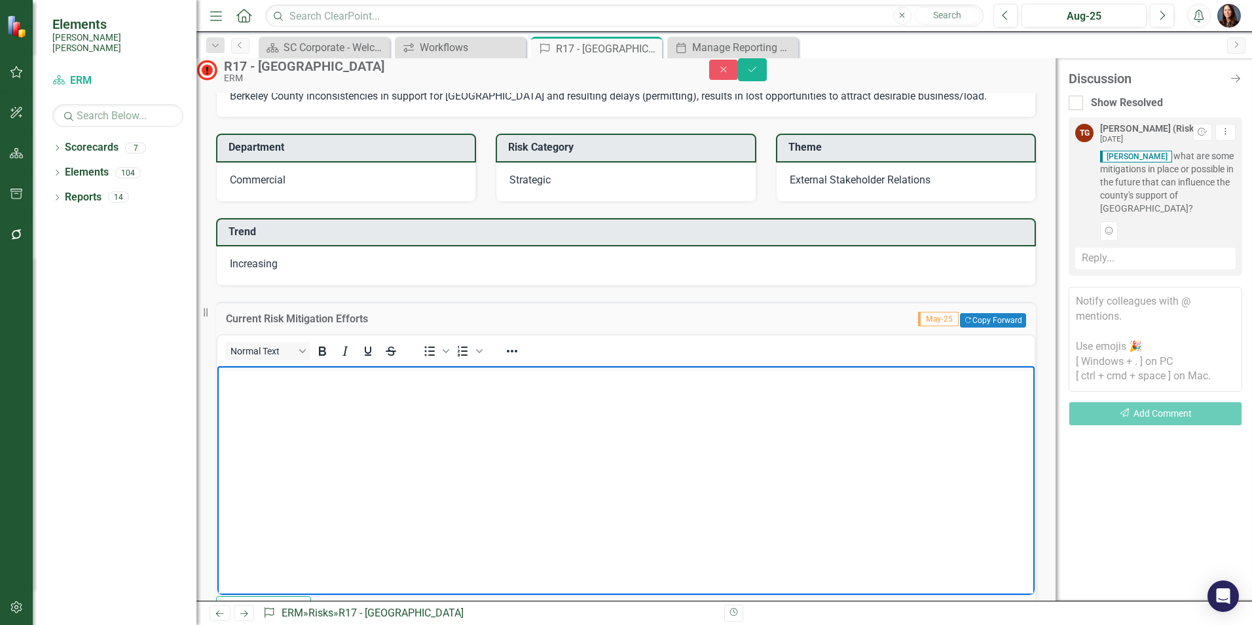
click at [268, 398] on body "Rich Text Area. Press ALT-0 for help." at bounding box center [625, 463] width 817 height 196
click at [362, 373] on p "Maintaining good relationships with County staff" at bounding box center [626, 377] width 811 height 16
click at [546, 371] on p "Maintaining good relationships and coordinating with County staff" at bounding box center [626, 377] width 811 height 16
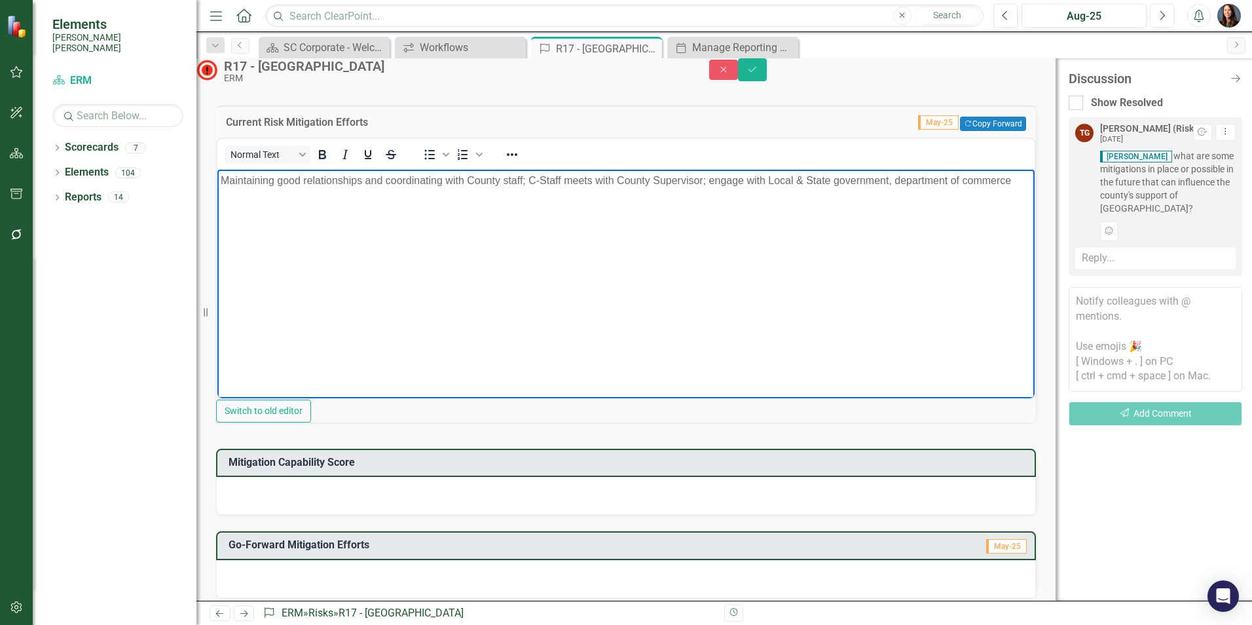
scroll to position [393, 0]
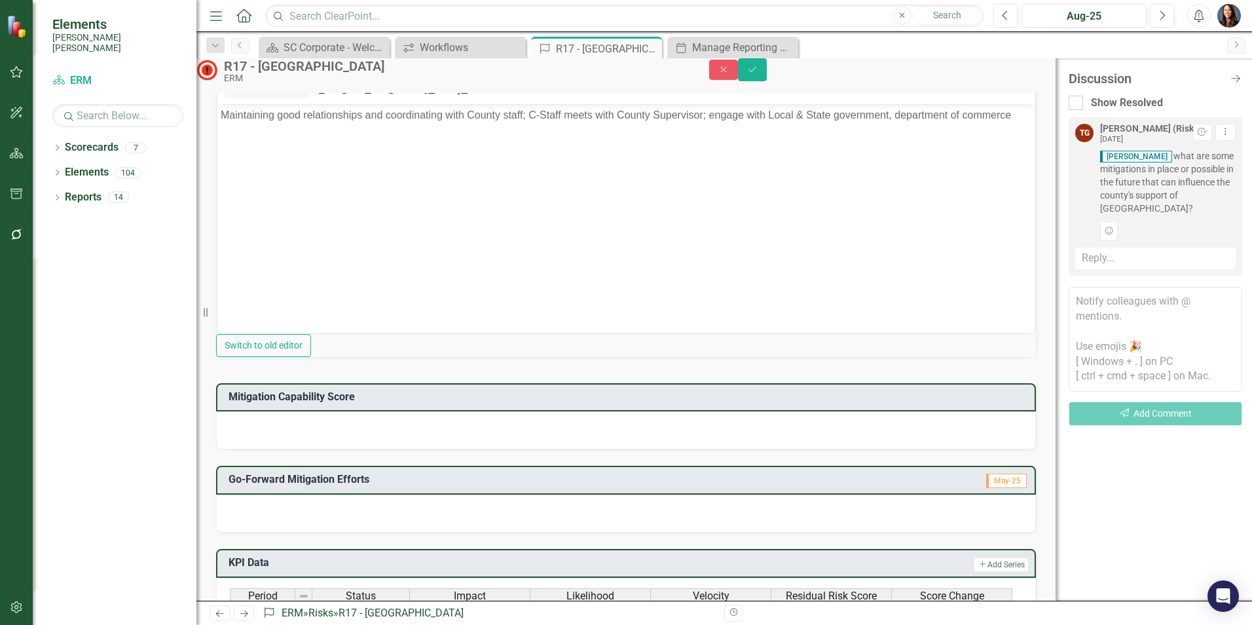
click at [318, 449] on div at bounding box center [626, 430] width 820 height 38
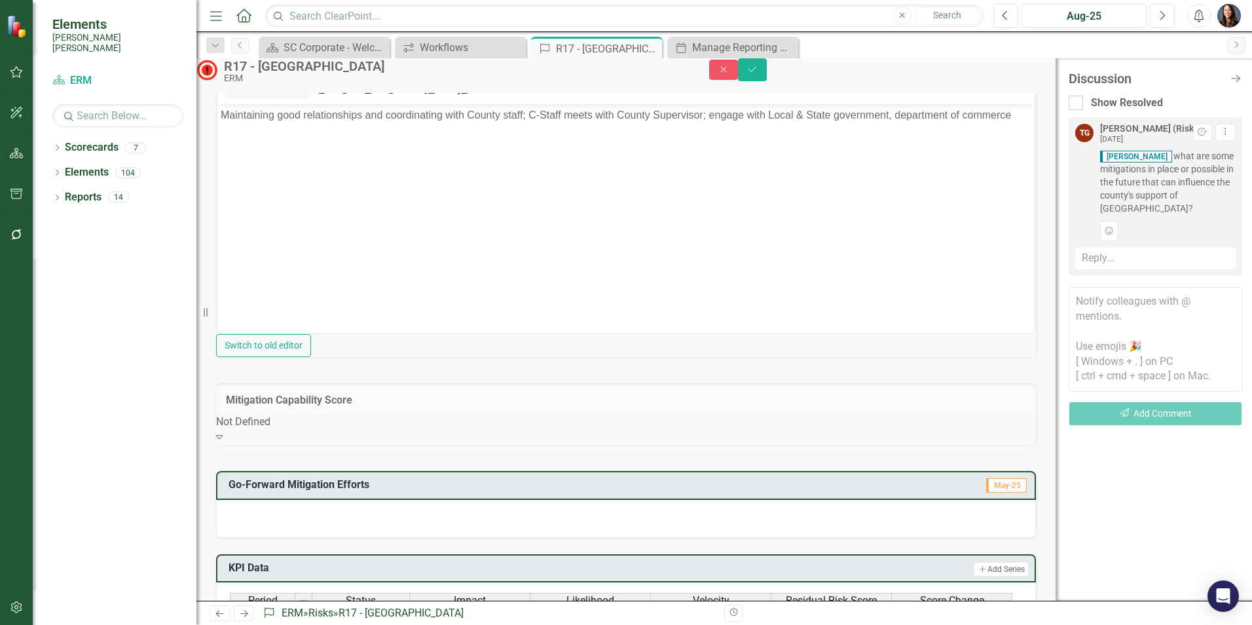
click at [316, 430] on div "Not Defined" at bounding box center [626, 422] width 820 height 15
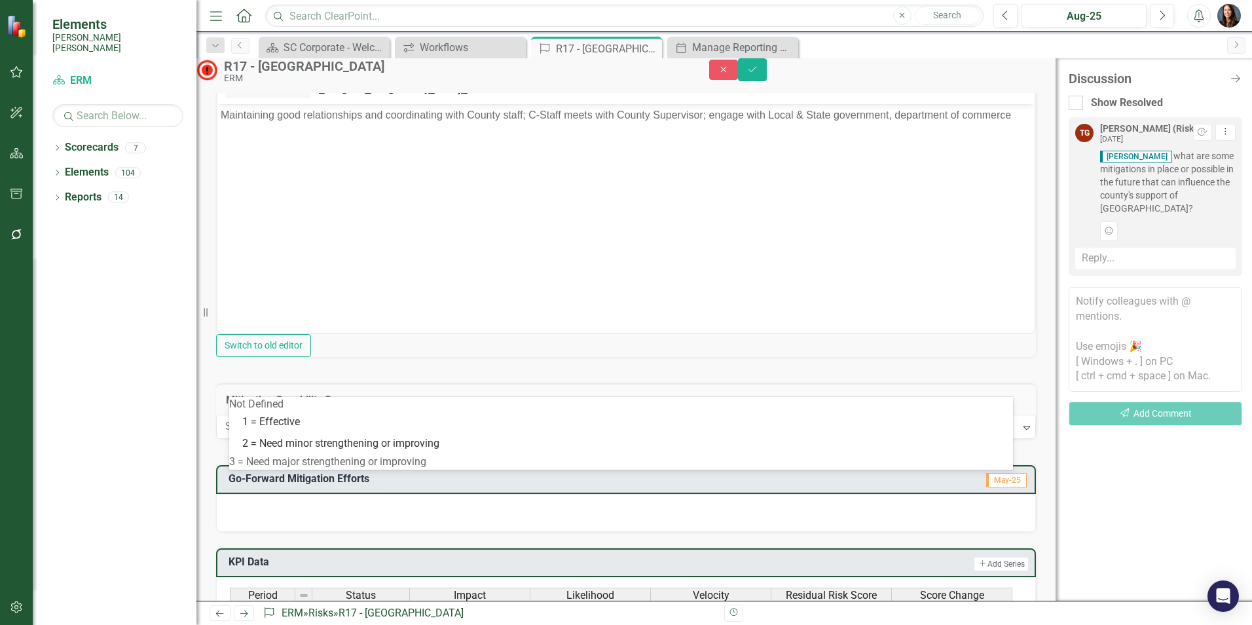
click at [314, 464] on div "3 = Need major strengthening or improving" at bounding box center [621, 461] width 784 height 15
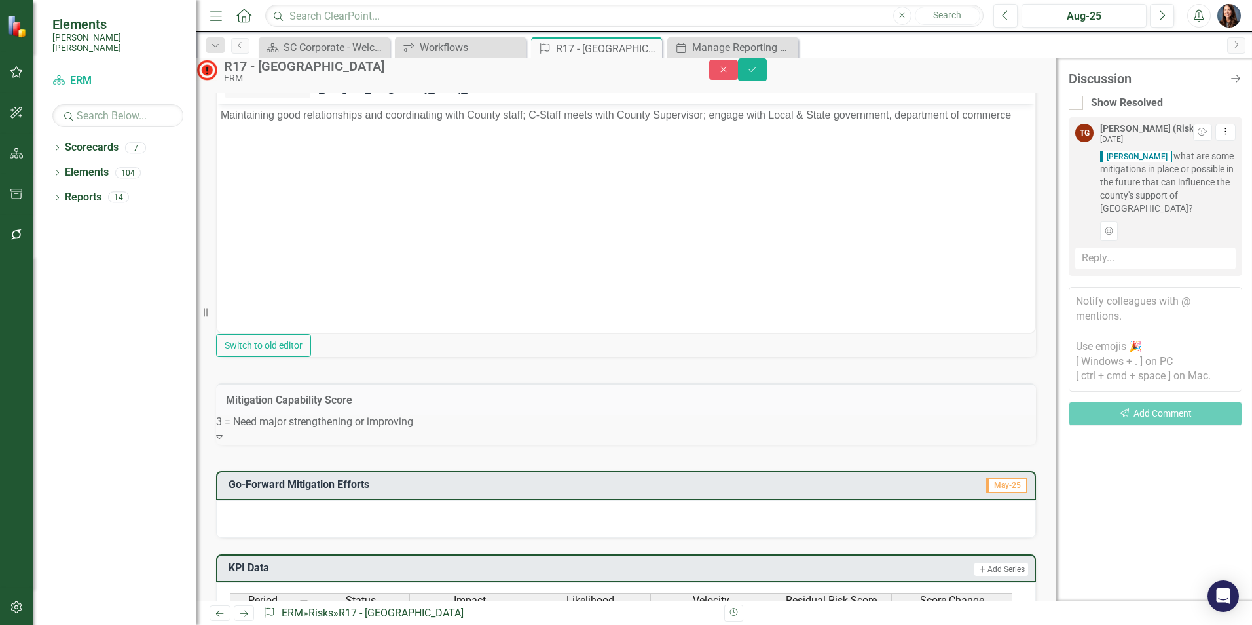
click at [307, 218] on body "Maintaining good relationships and coordinating with County staff; C-Staff meet…" at bounding box center [625, 201] width 817 height 196
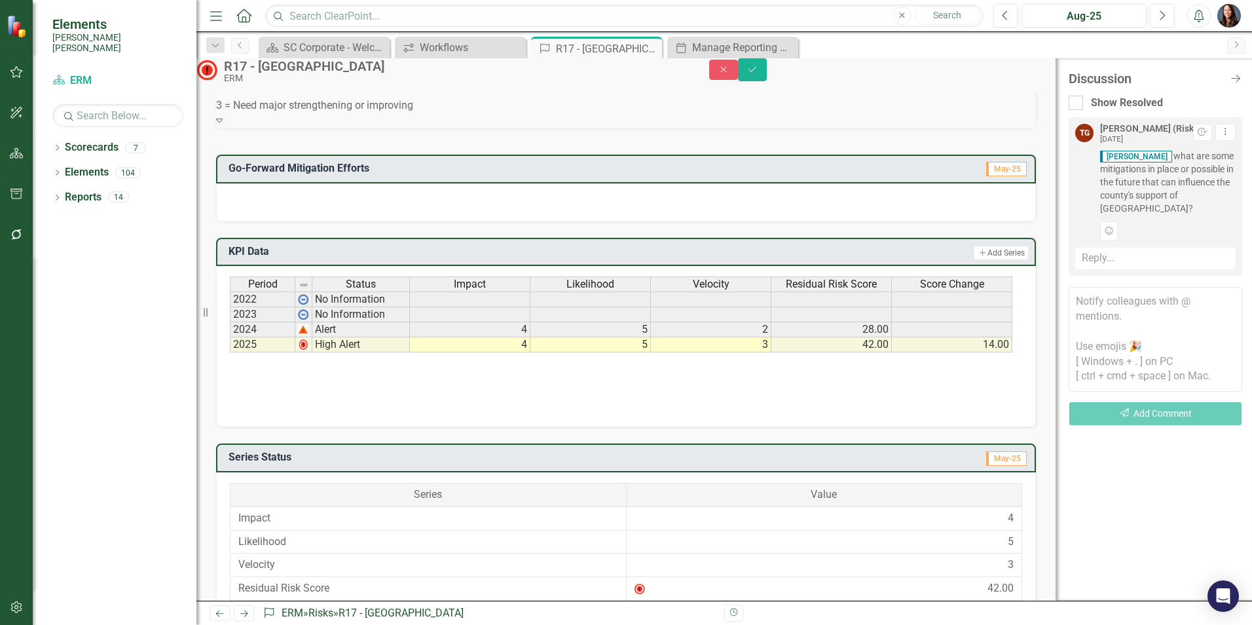
scroll to position [720, 0]
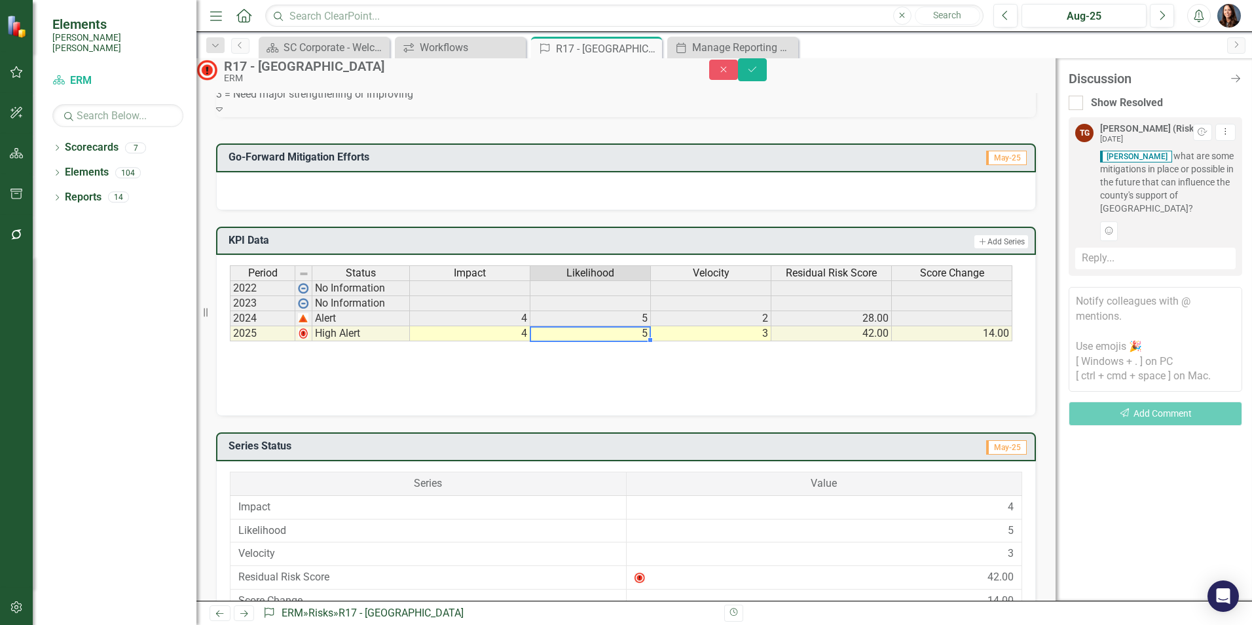
click at [640, 341] on td "5" at bounding box center [590, 333] width 120 height 15
click at [644, 341] on td "5" at bounding box center [590, 333] width 120 height 15
click at [643, 341] on td "5" at bounding box center [590, 333] width 120 height 15
type textarea "5"
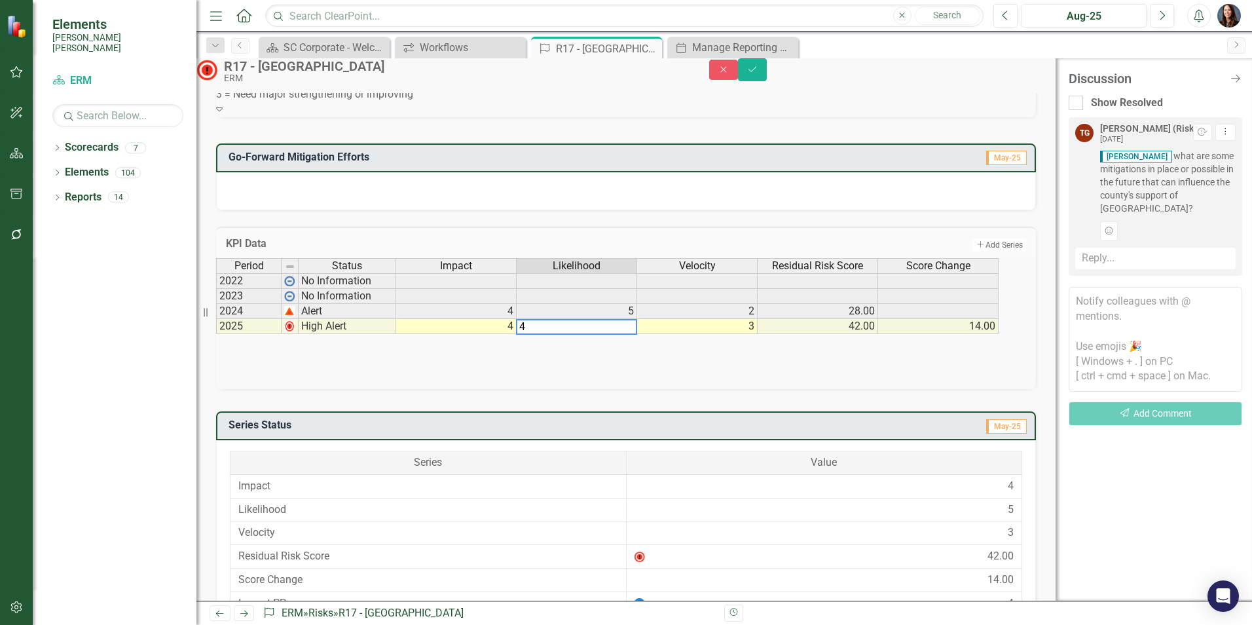
type textarea "4"
click at [640, 389] on div "Period Status Impact Likelihood Velocity Residual Risk Score Score Change 2022 …" at bounding box center [626, 323] width 820 height 131
click at [756, 71] on icon "submit" at bounding box center [753, 68] width 8 height 5
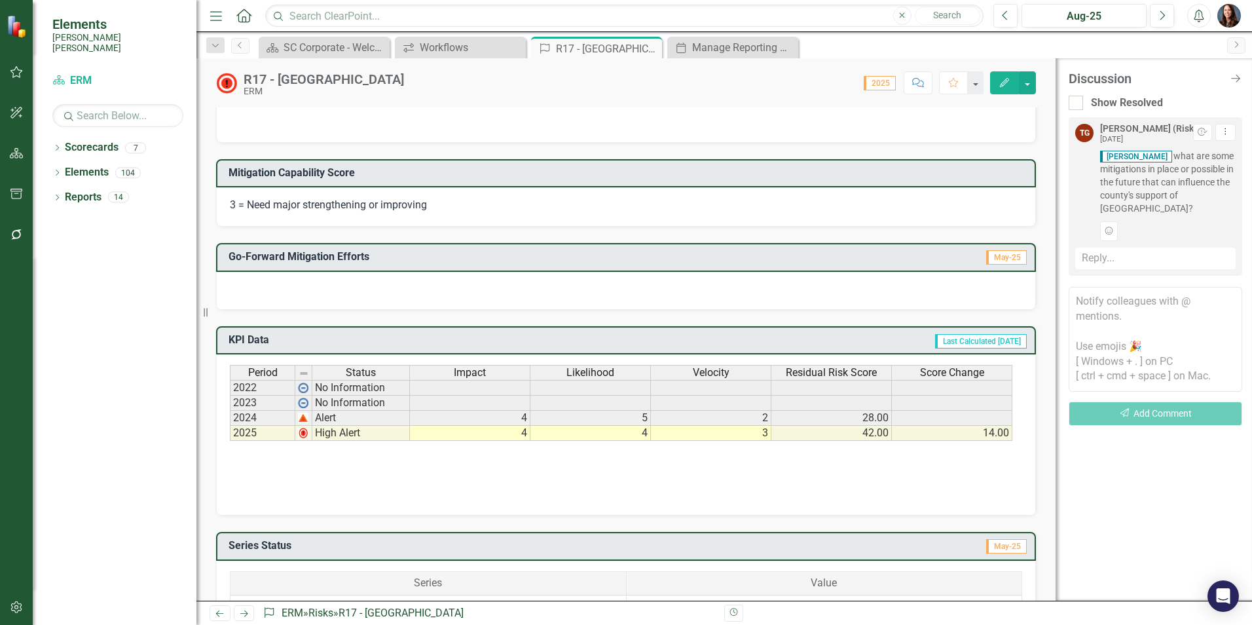
scroll to position [393, 0]
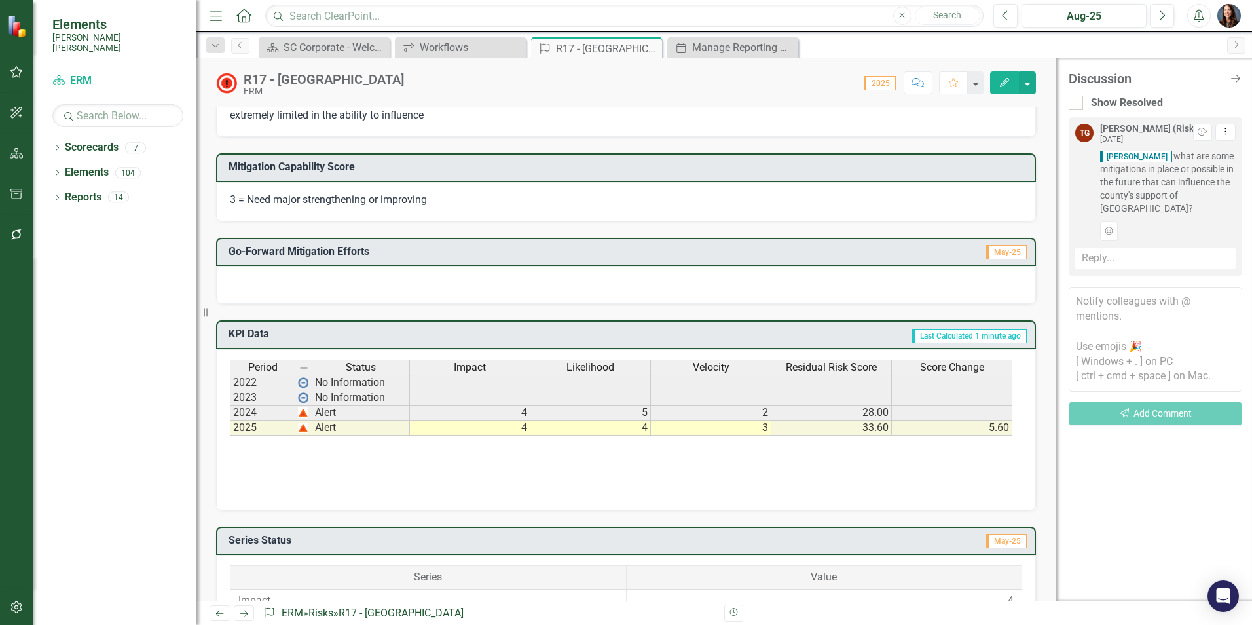
click at [520, 430] on td "4" at bounding box center [470, 427] width 120 height 15
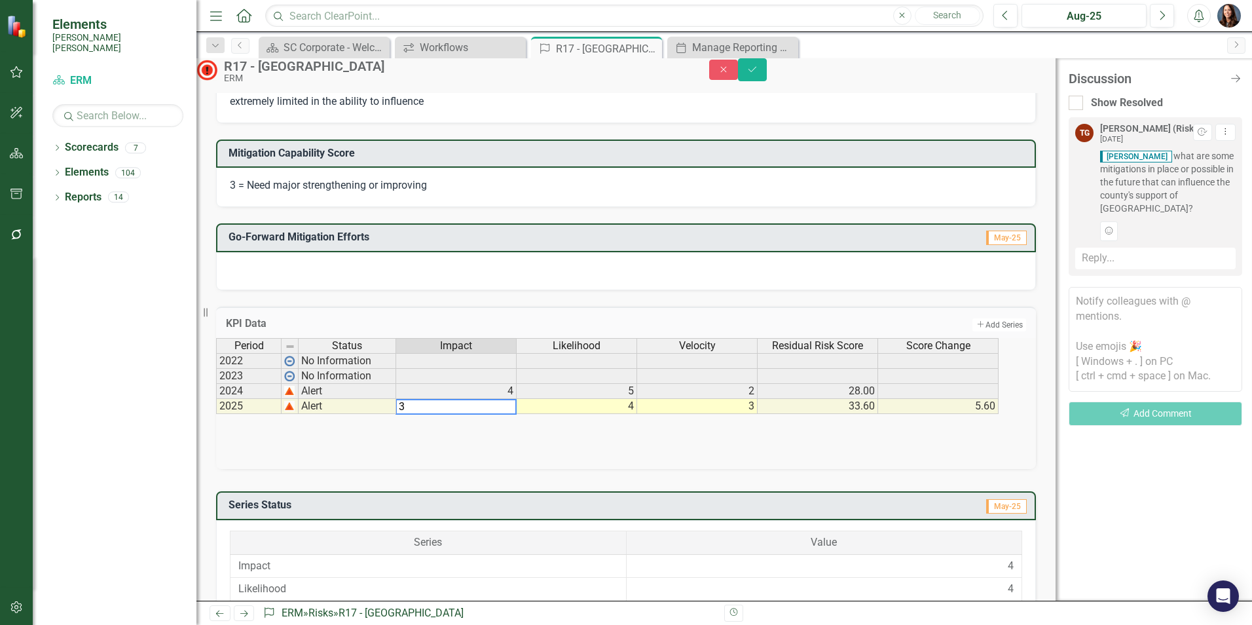
type textarea "3"
click at [893, 460] on div "Period Status Impact Likelihood Velocity Residual Risk Score Score Change 2022 …" at bounding box center [626, 403] width 820 height 131
click at [767, 75] on button "Save" at bounding box center [752, 69] width 29 height 23
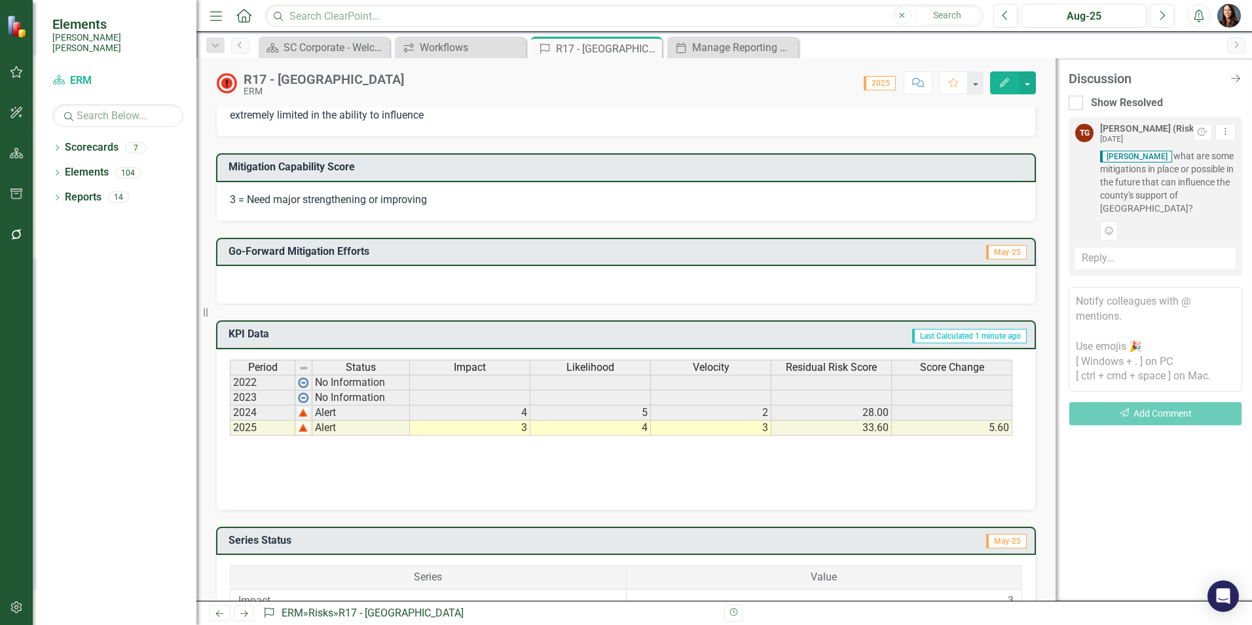
click at [608, 481] on div "Period Status Impact Likelihood Velocity Residual Risk Score Score Change 2022 …" at bounding box center [626, 425] width 792 height 131
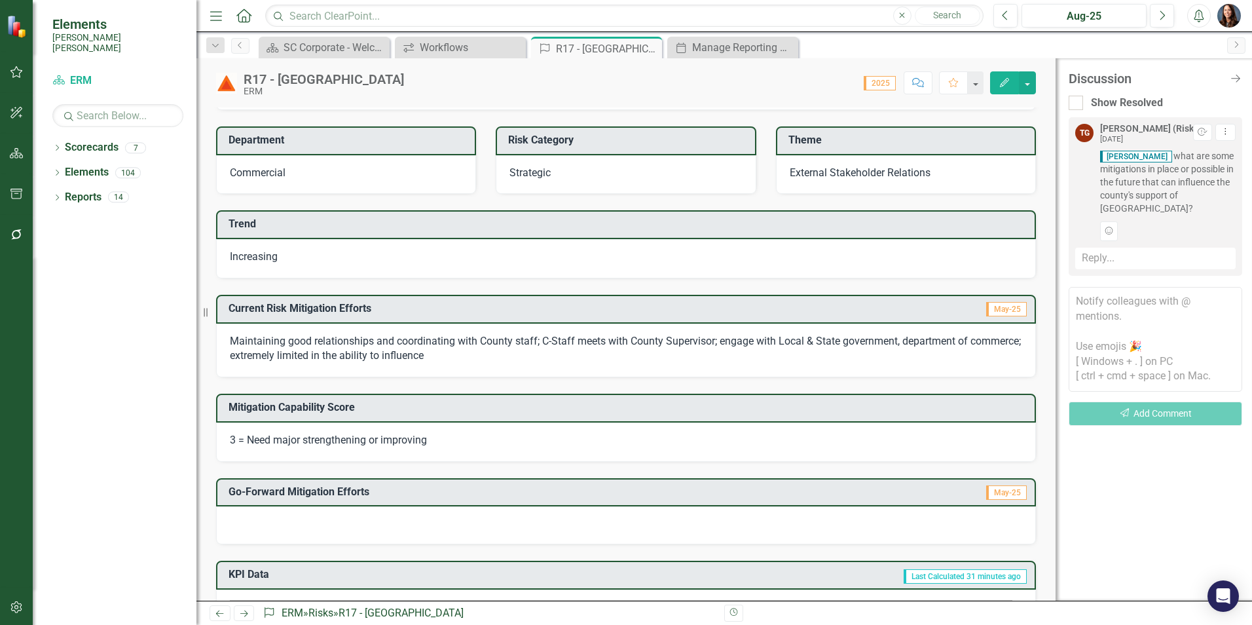
scroll to position [0, 0]
